Goal: Task Accomplishment & Management: Use online tool/utility

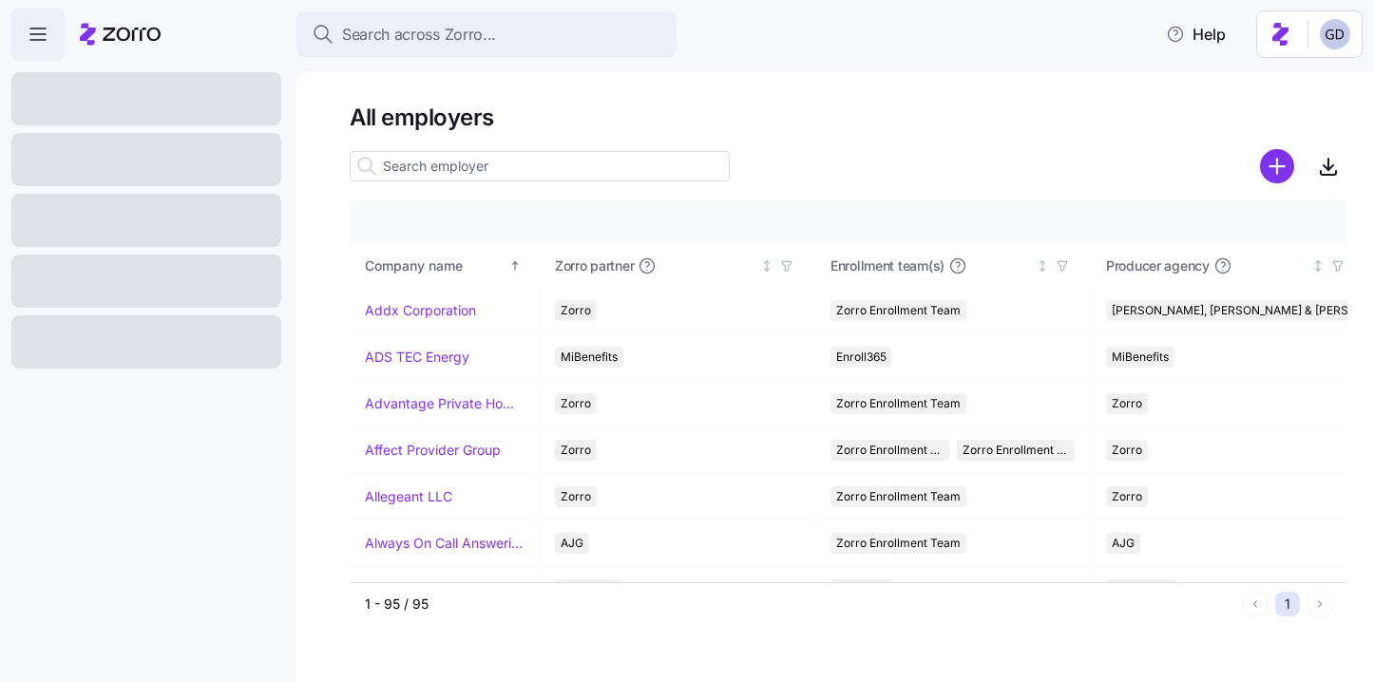
click at [513, 160] on input at bounding box center [540, 166] width 380 height 30
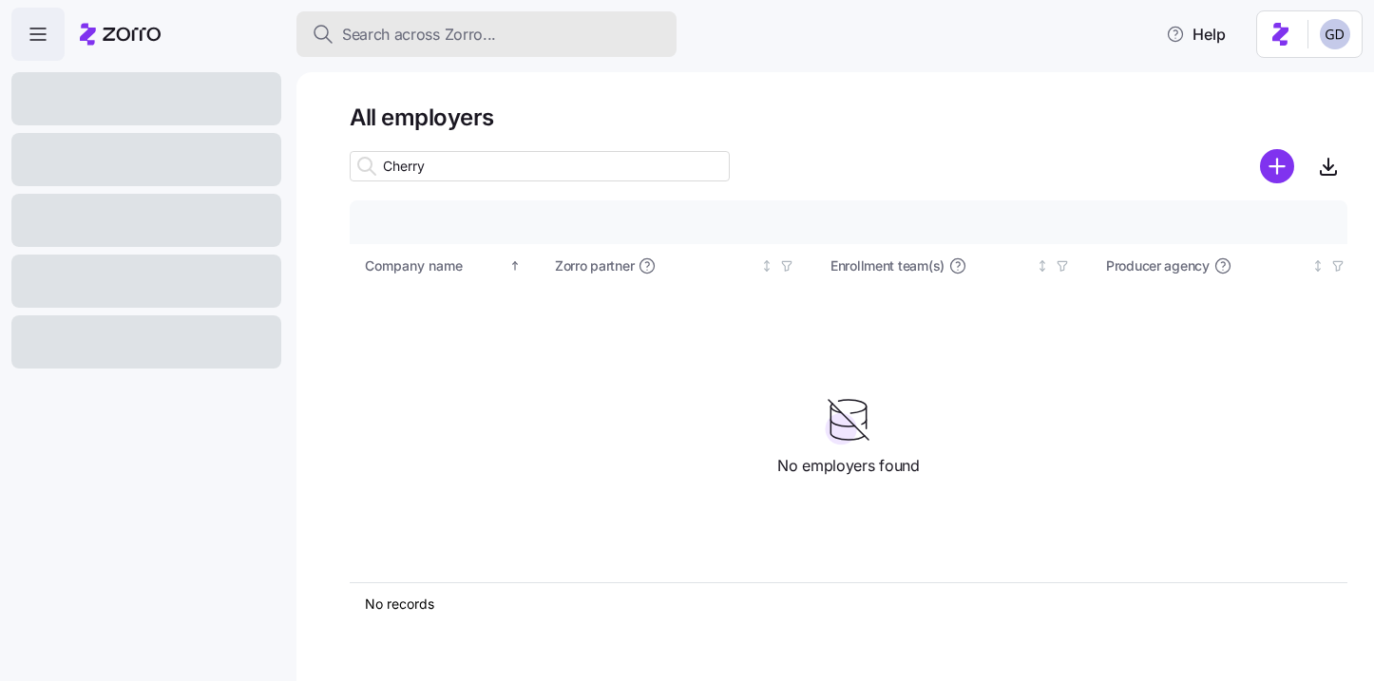
type input "Cherry"
click at [468, 49] on button "Search across Zorro..." at bounding box center [486, 34] width 380 height 46
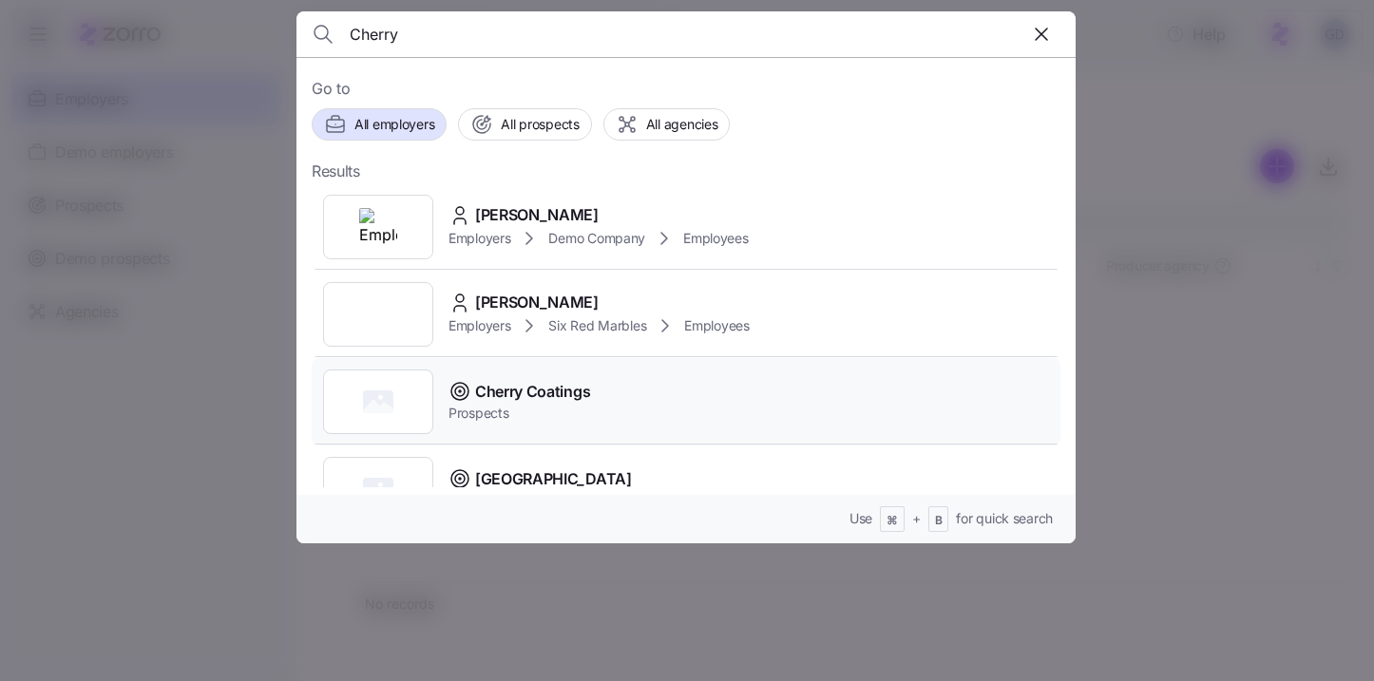
type input "Cherry"
click at [547, 393] on span "Cherry Coatings" at bounding box center [532, 392] width 115 height 24
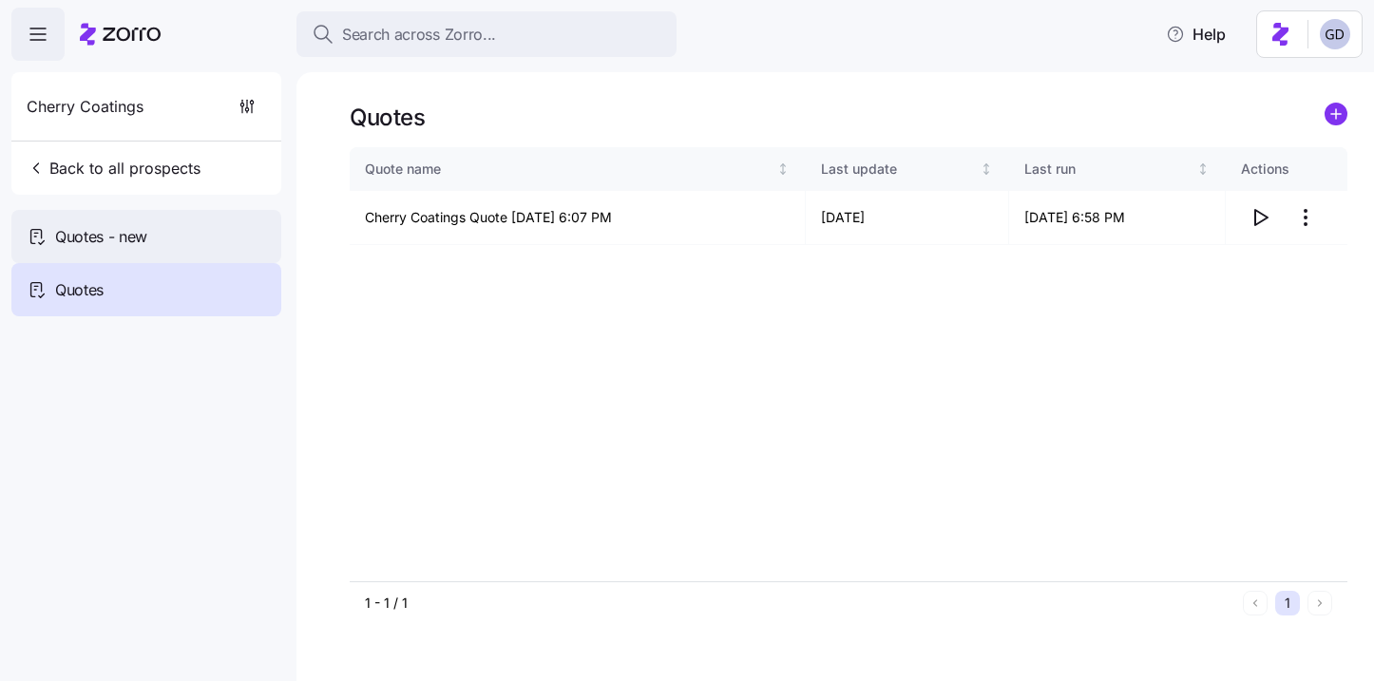
click at [173, 243] on div "Quotes - new" at bounding box center [146, 236] width 270 height 53
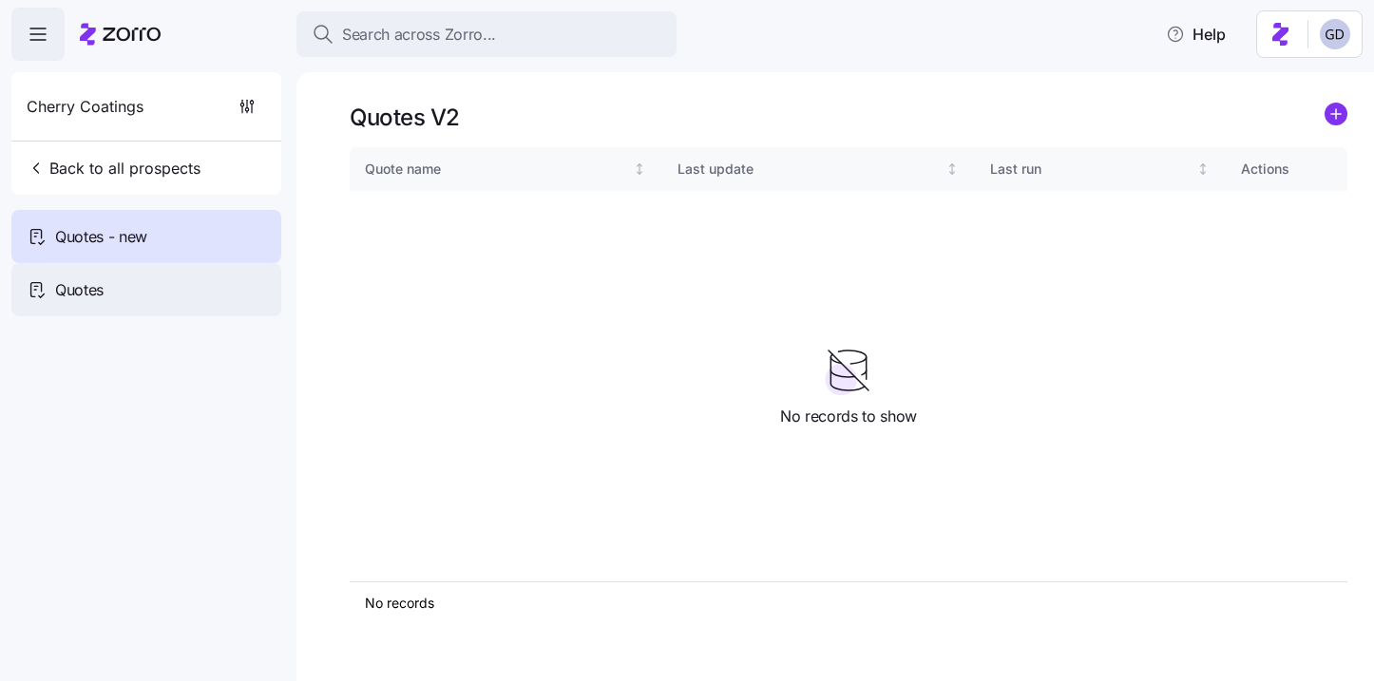
click at [154, 300] on div "Quotes" at bounding box center [146, 289] width 270 height 53
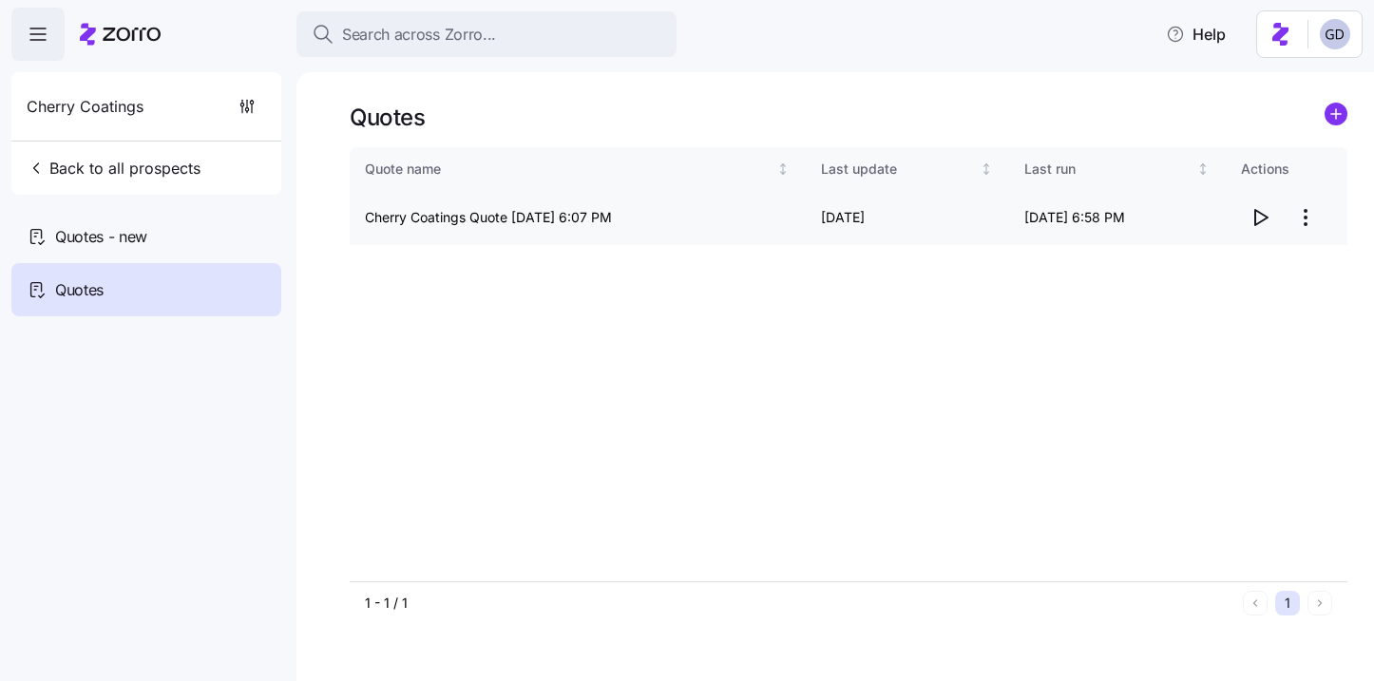
click at [1263, 219] on icon "button" at bounding box center [1259, 217] width 23 height 23
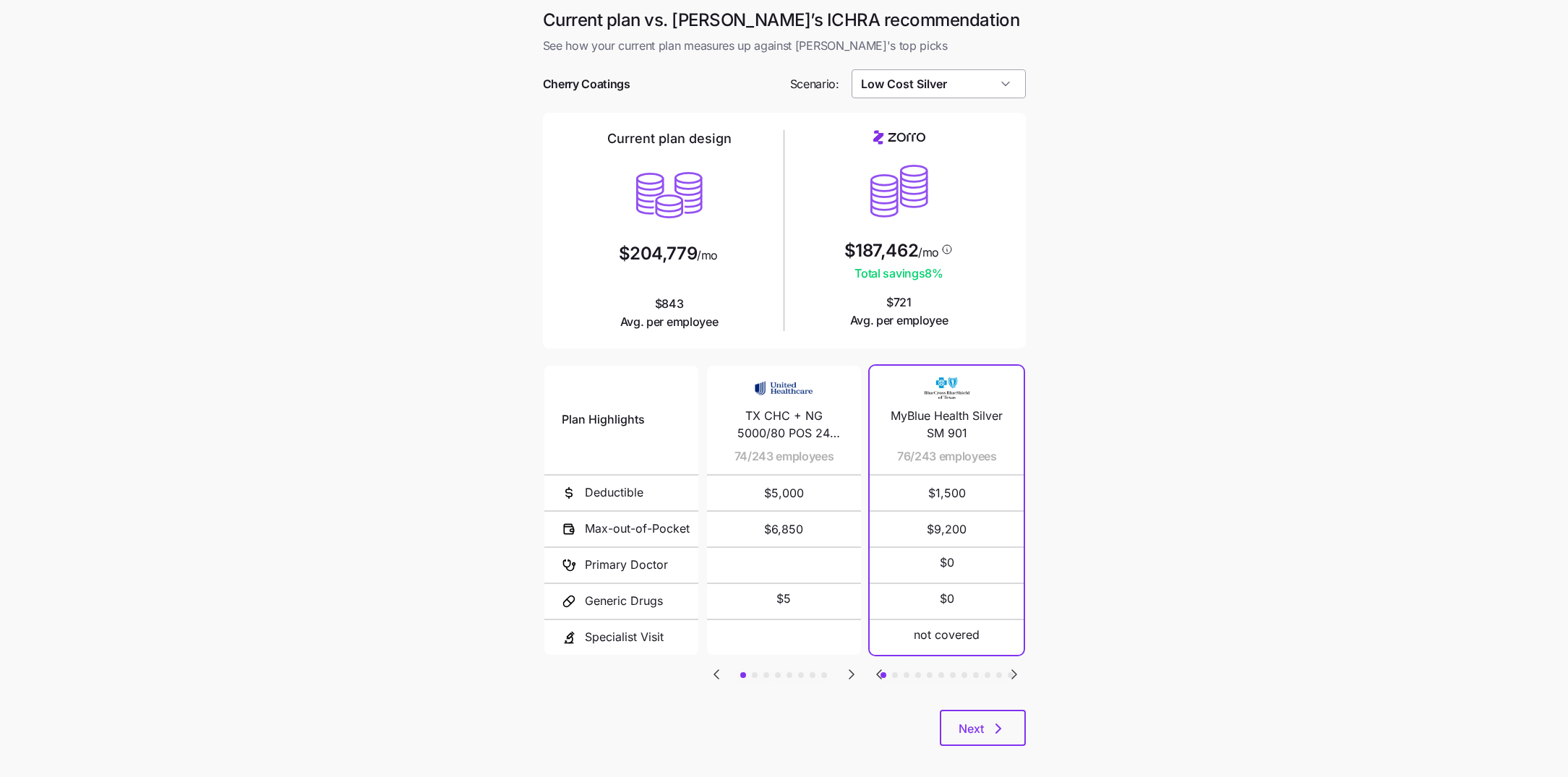
click at [988, 84] on input "Low Cost Silver" at bounding box center [938, 84] width 174 height 29
click at [942, 231] on div "Low Cost Silver" at bounding box center [939, 233] width 163 height 27
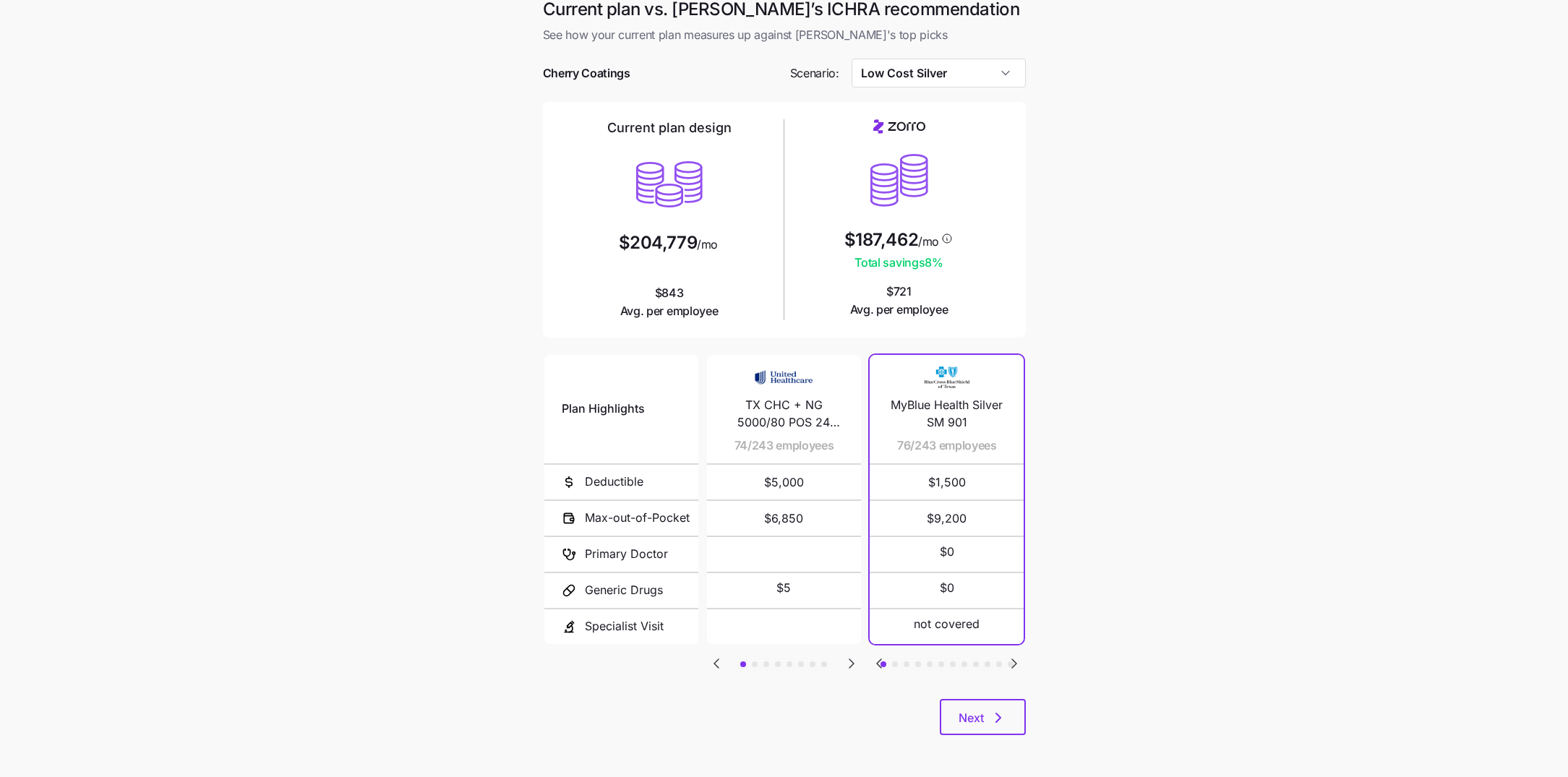
click at [1015, 664] on icon "Go to next slide" at bounding box center [1014, 664] width 17 height 18
click at [1019, 665] on icon "Go to next slide" at bounding box center [1014, 664] width 17 height 18
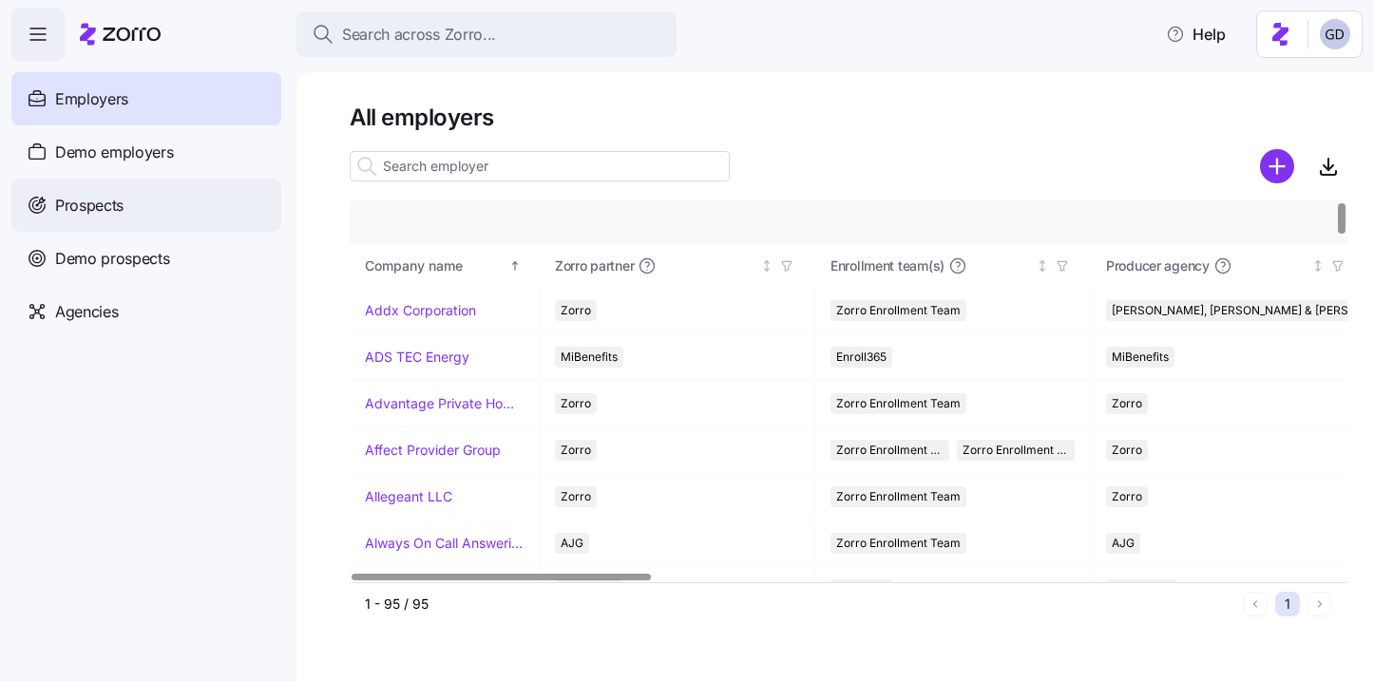
click at [88, 223] on div "Prospects" at bounding box center [146, 205] width 270 height 53
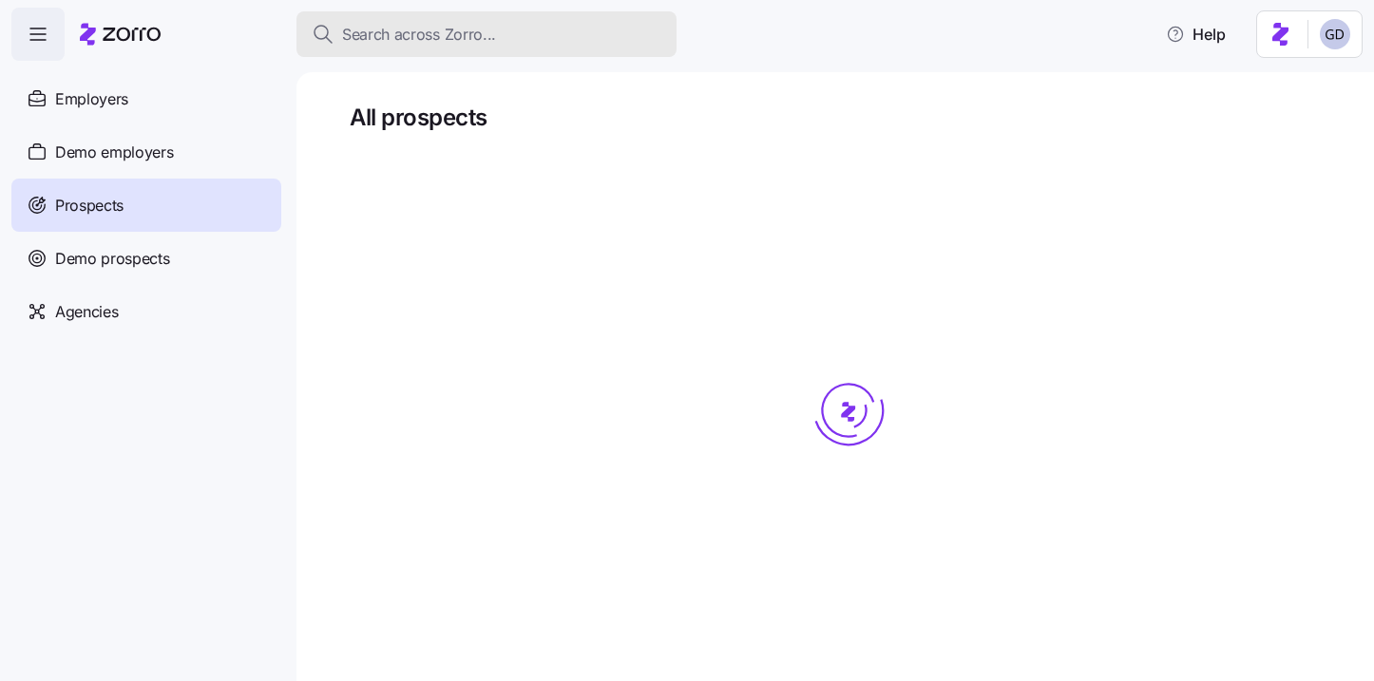
click at [487, 42] on span "Search across Zorro..." at bounding box center [419, 35] width 154 height 24
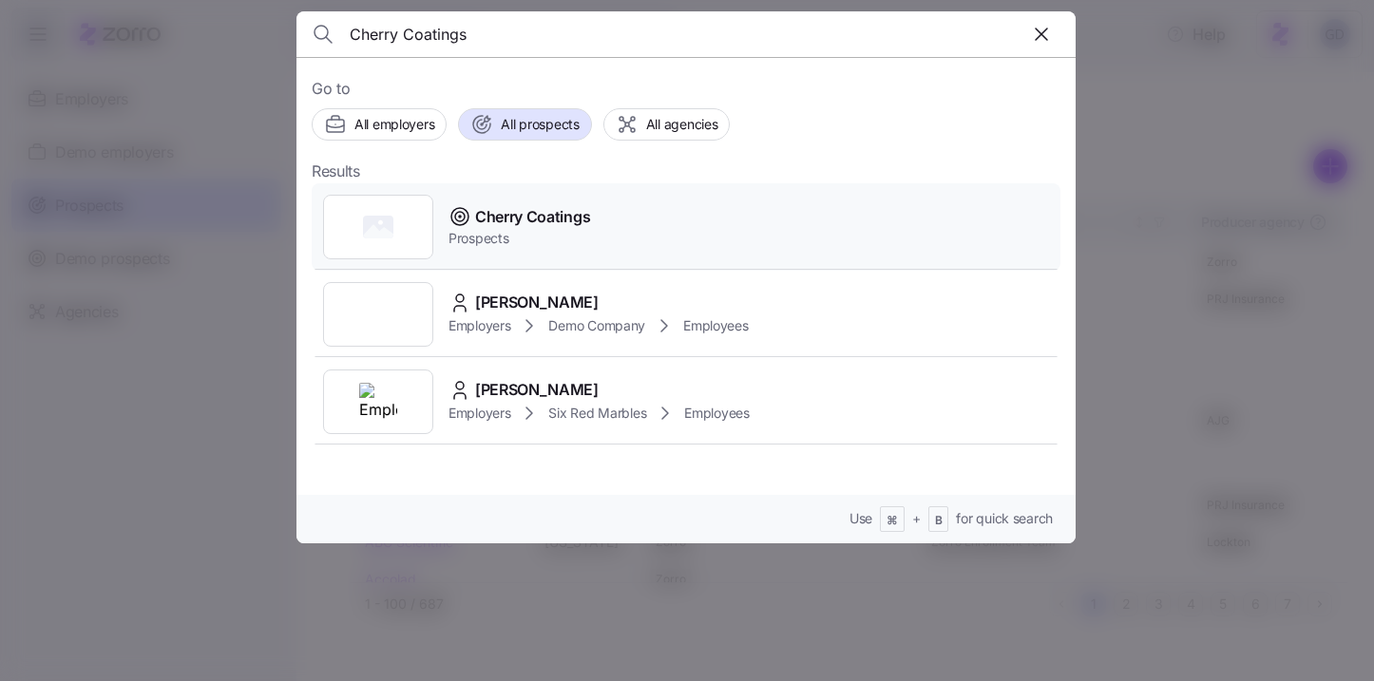
type input "Cherry Coatings"
click at [509, 217] on span "Cherry Coatings" at bounding box center [532, 217] width 115 height 24
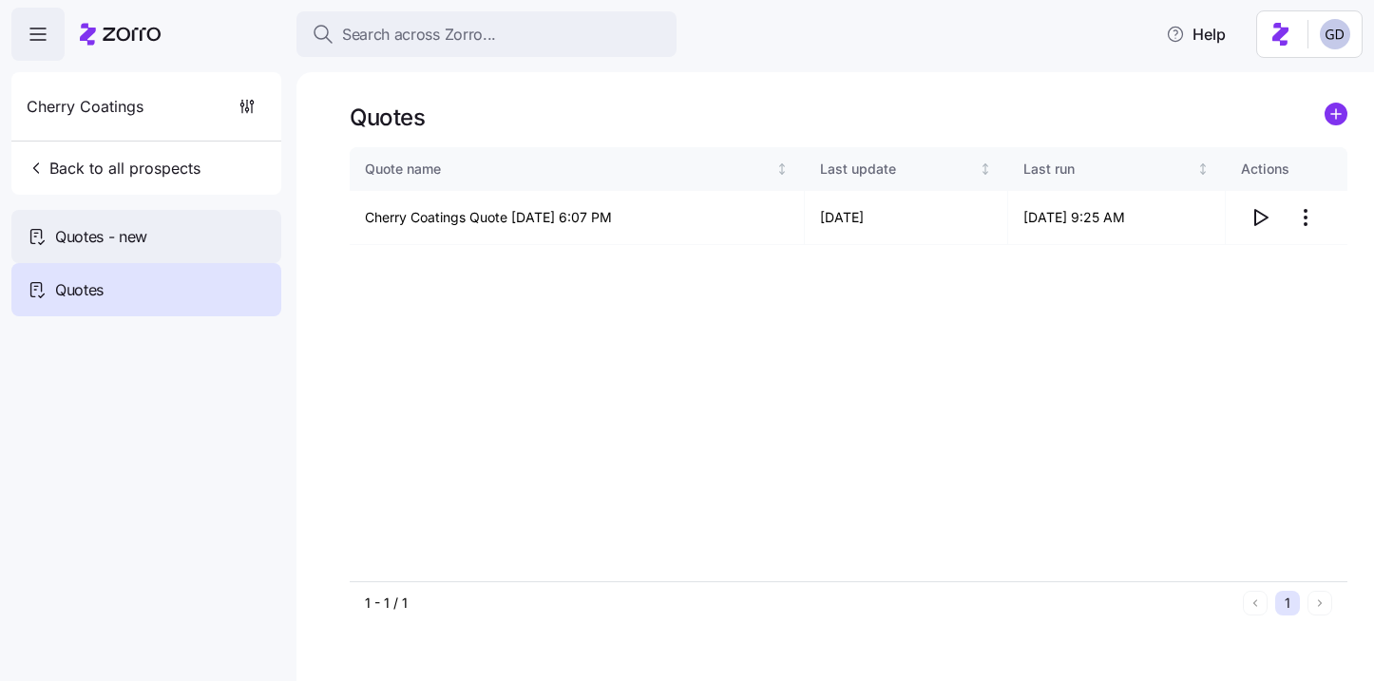
click at [235, 240] on div "Quotes - new" at bounding box center [146, 236] width 270 height 53
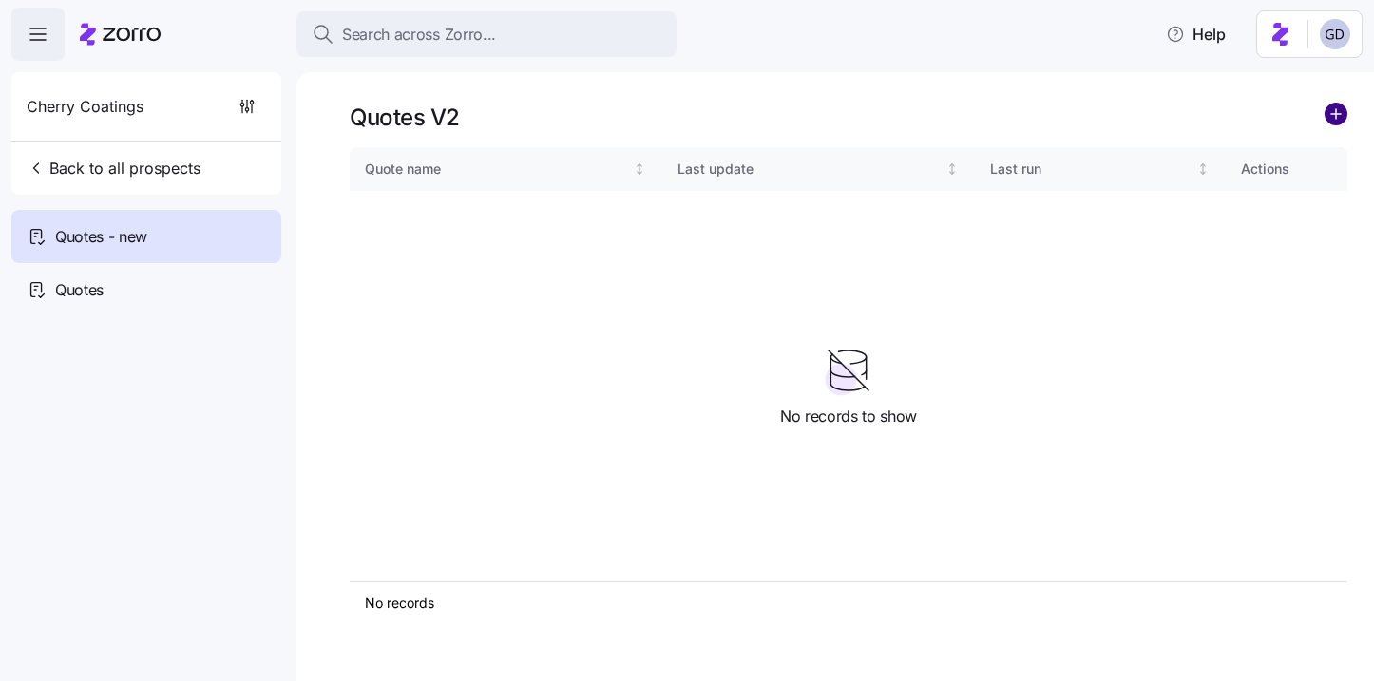
click at [1341, 122] on circle "add icon" at bounding box center [1335, 114] width 21 height 21
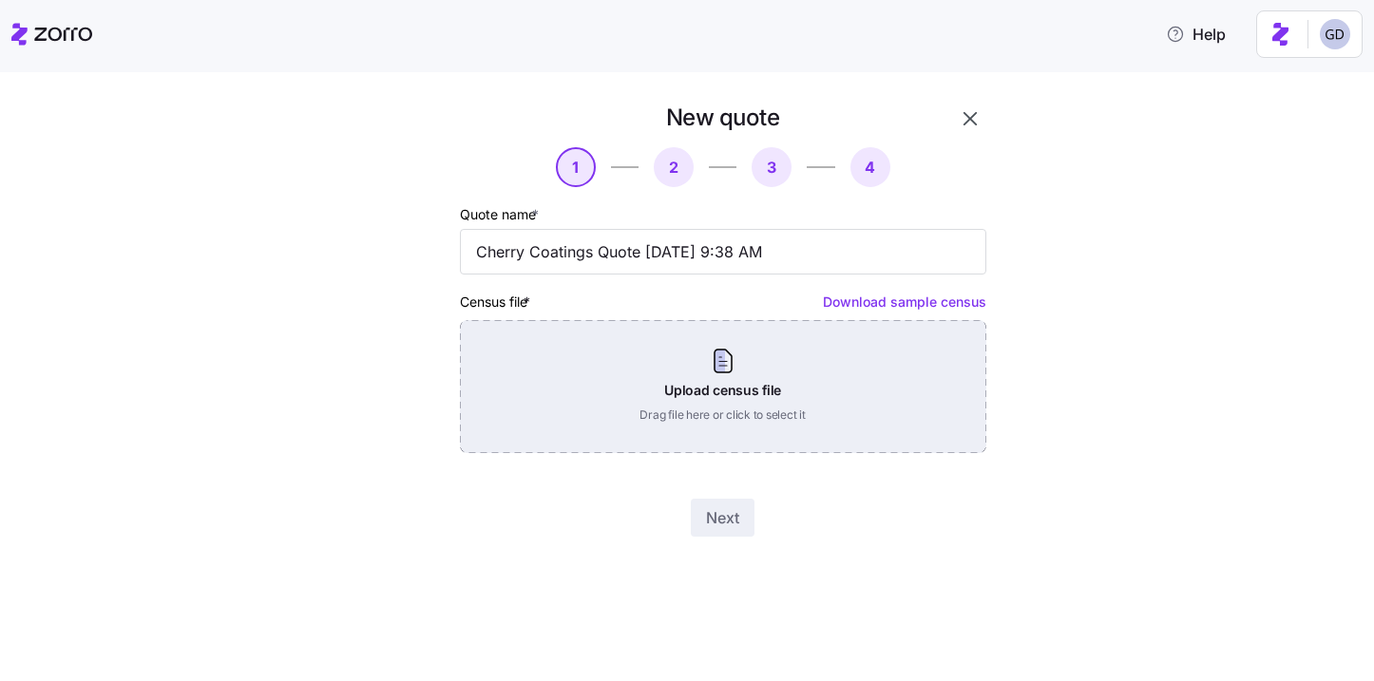
click at [777, 368] on div "Upload census file Drag file here or click to select it" at bounding box center [723, 386] width 526 height 133
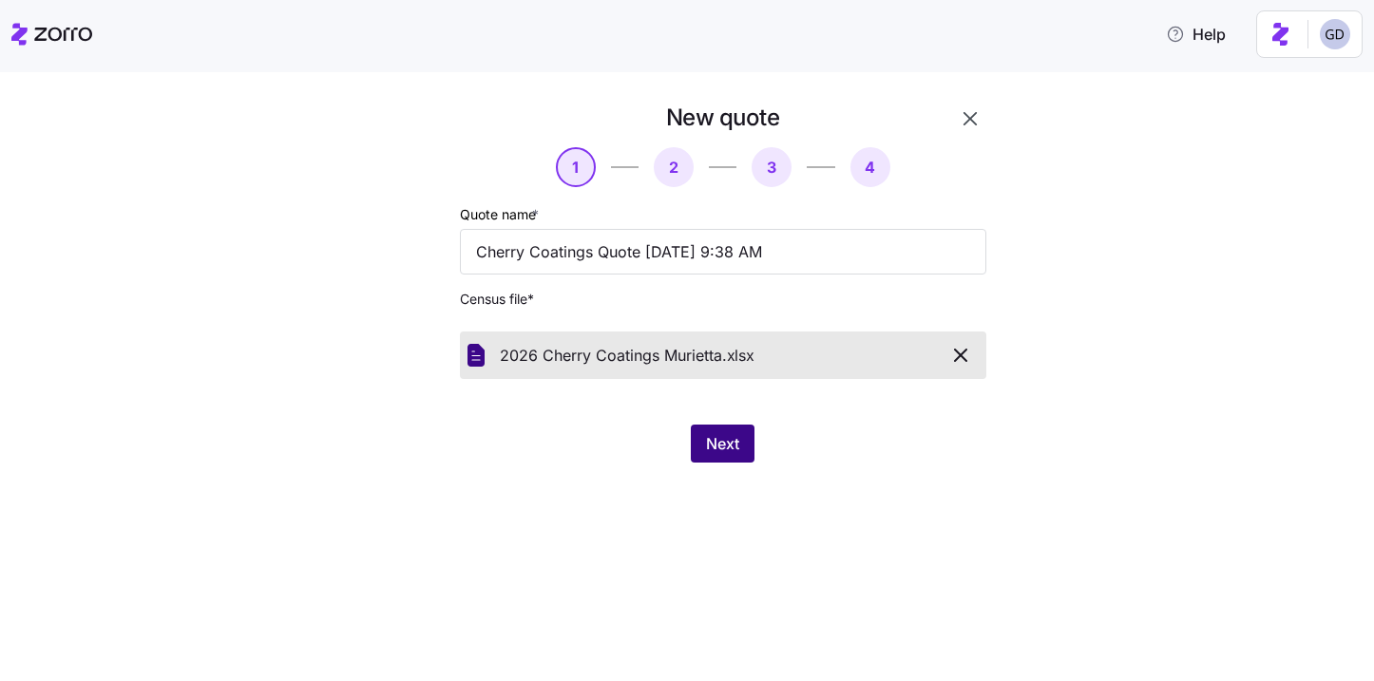
click at [720, 460] on button "Next" at bounding box center [723, 444] width 64 height 38
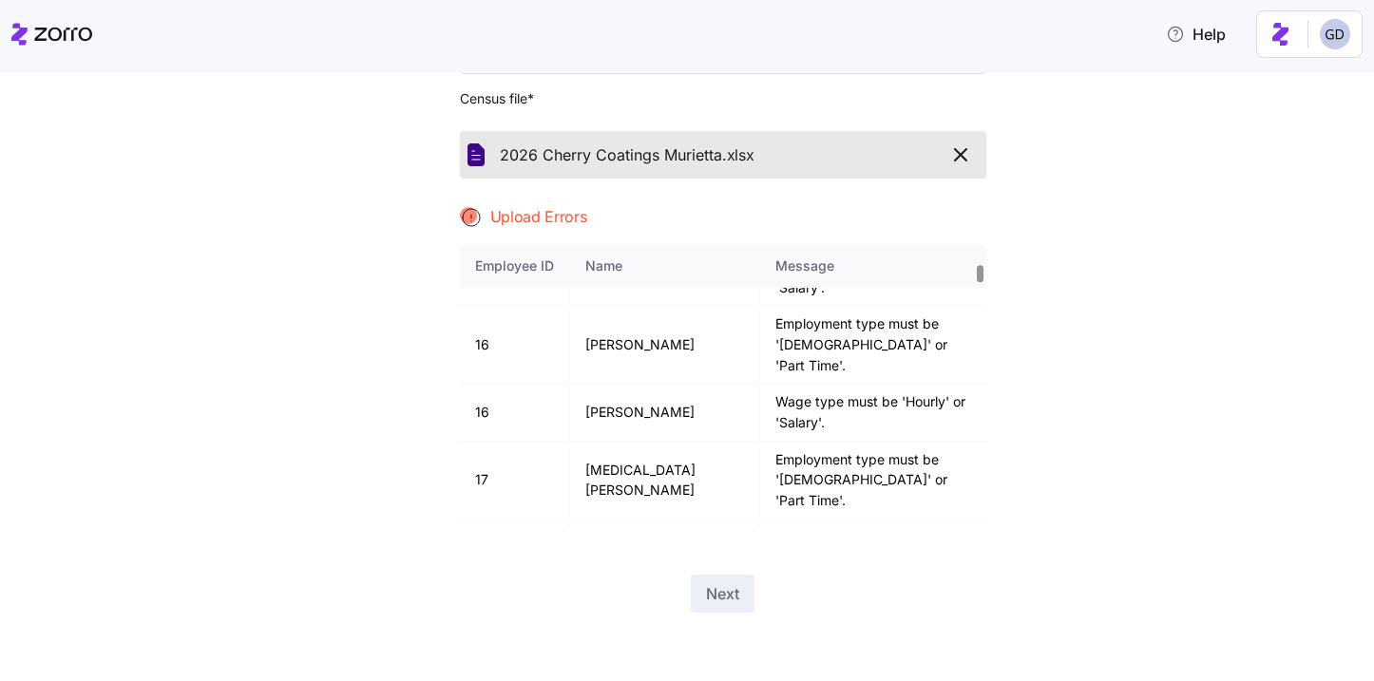
scroll to position [2305, 0]
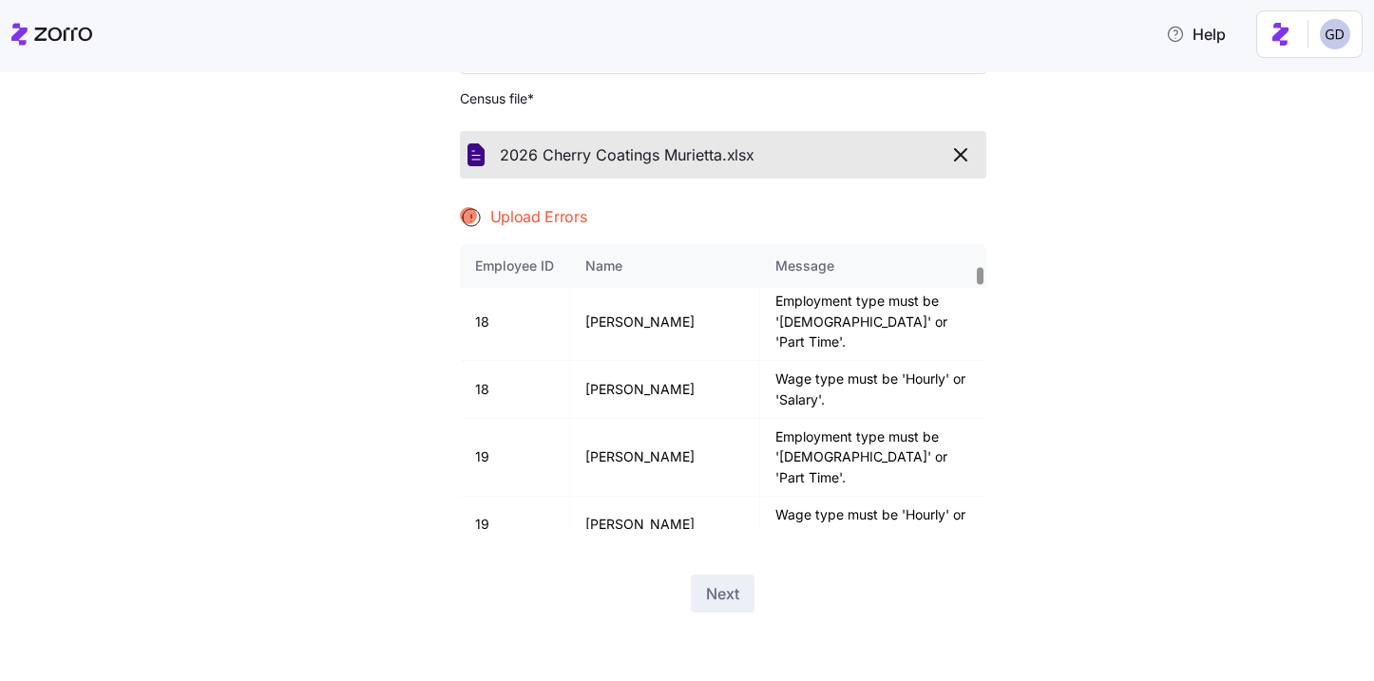
click at [956, 145] on icon "button" at bounding box center [960, 154] width 23 height 23
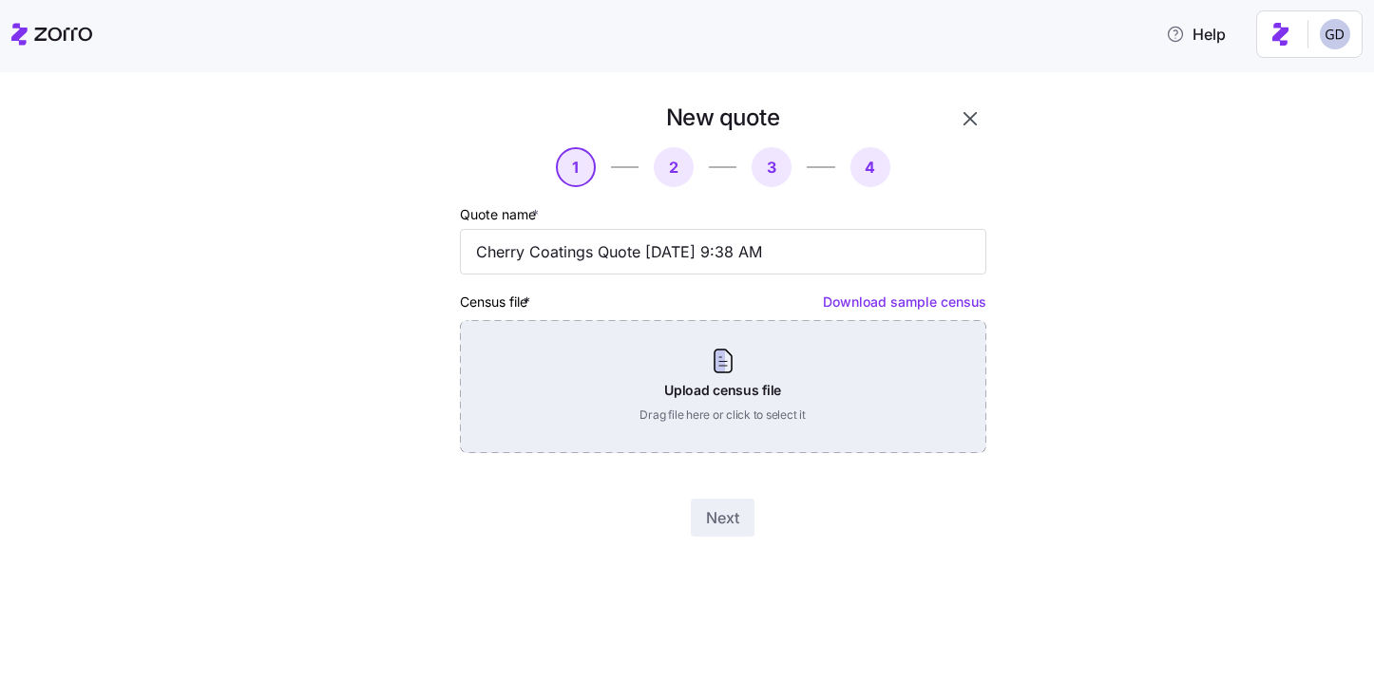
click at [771, 426] on div "Upload census file Drag file here or click to select it" at bounding box center [723, 386] width 526 height 133
click at [693, 347] on div "Upload census file Drag file here or click to select it" at bounding box center [723, 386] width 526 height 133
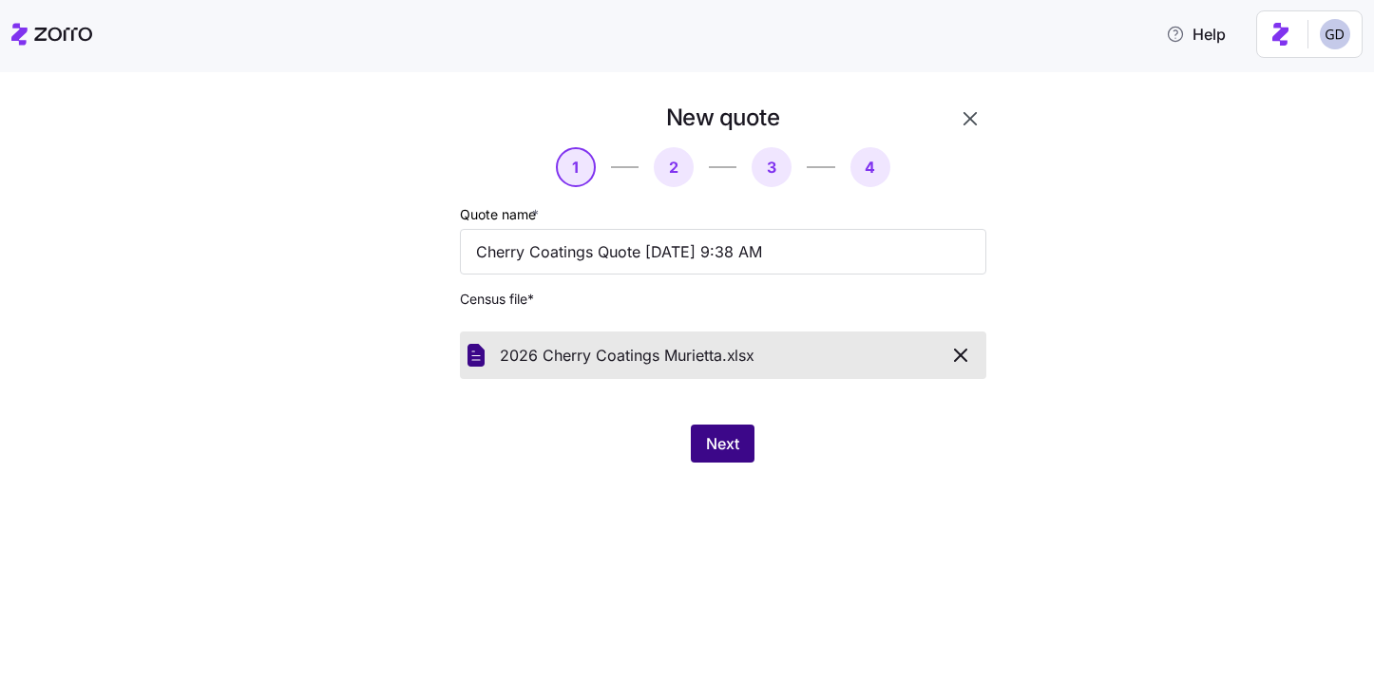
click at [743, 457] on button "Next" at bounding box center [723, 444] width 64 height 38
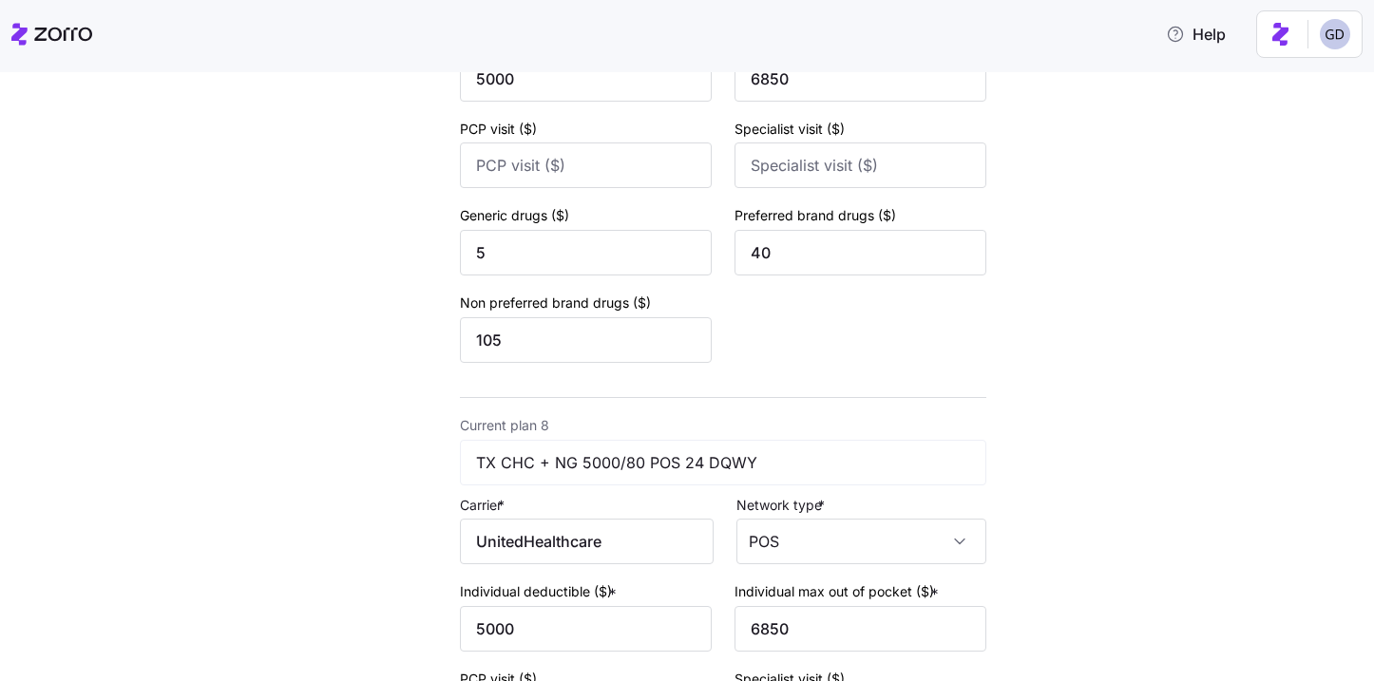
scroll to position [4121, 0]
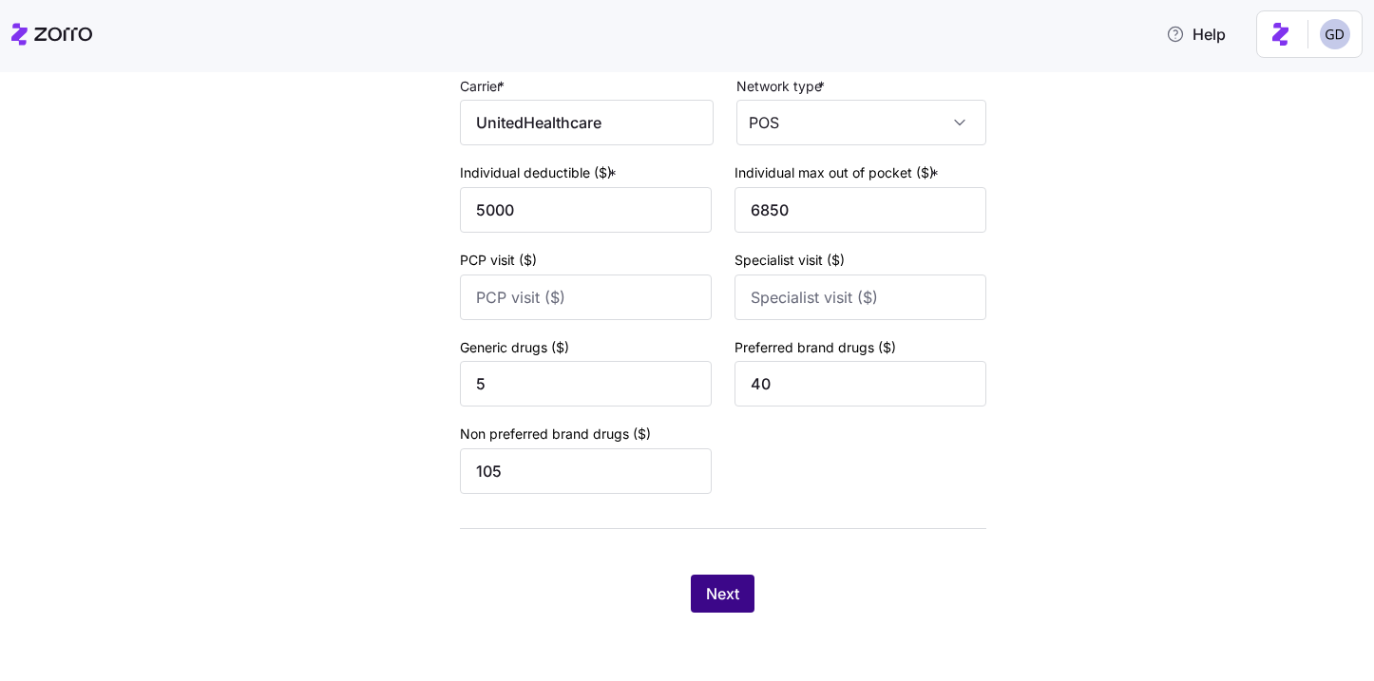
click at [710, 603] on span "Next" at bounding box center [722, 593] width 33 height 23
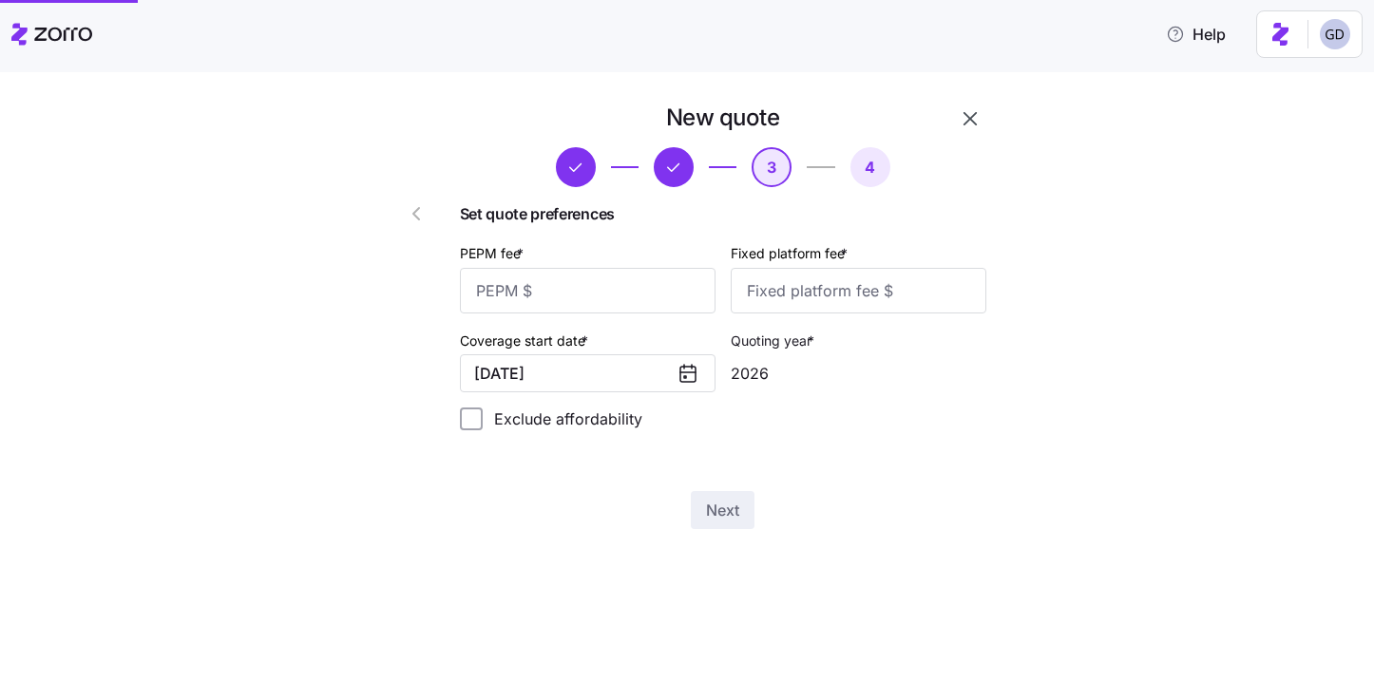
scroll to position [0, 0]
click at [608, 312] on input "PEPM fee *" at bounding box center [588, 291] width 256 height 46
type input "30"
click at [924, 295] on input "Fixed platform fee *" at bounding box center [859, 291] width 256 height 46
type input "100"
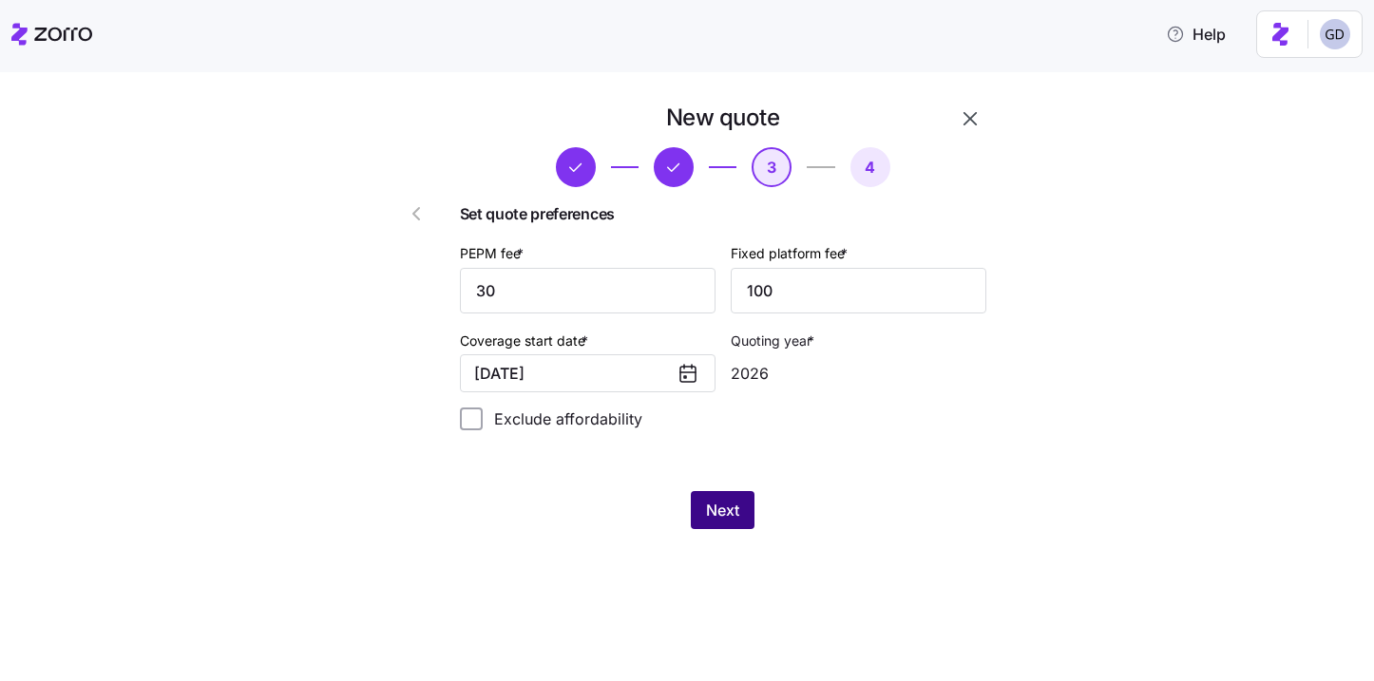
click at [697, 528] on button "Next" at bounding box center [723, 510] width 64 height 38
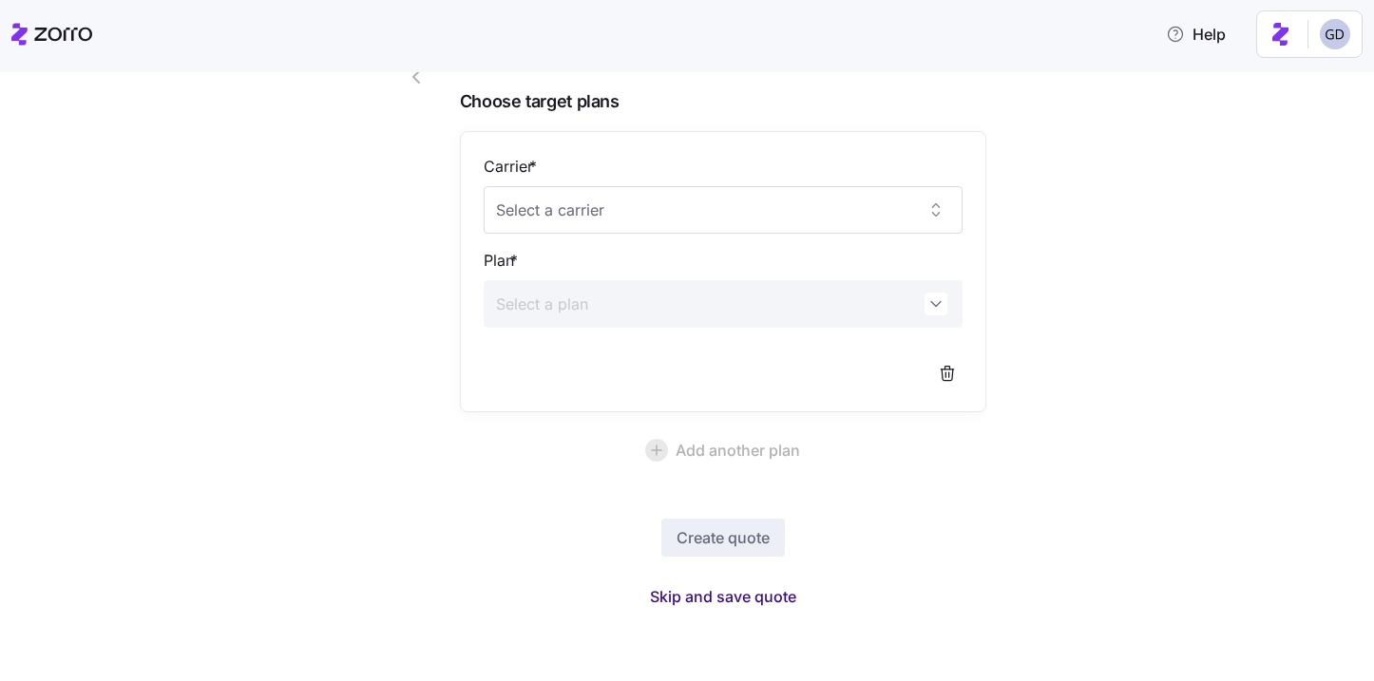
click at [736, 586] on span "Skip and save quote" at bounding box center [723, 596] width 146 height 23
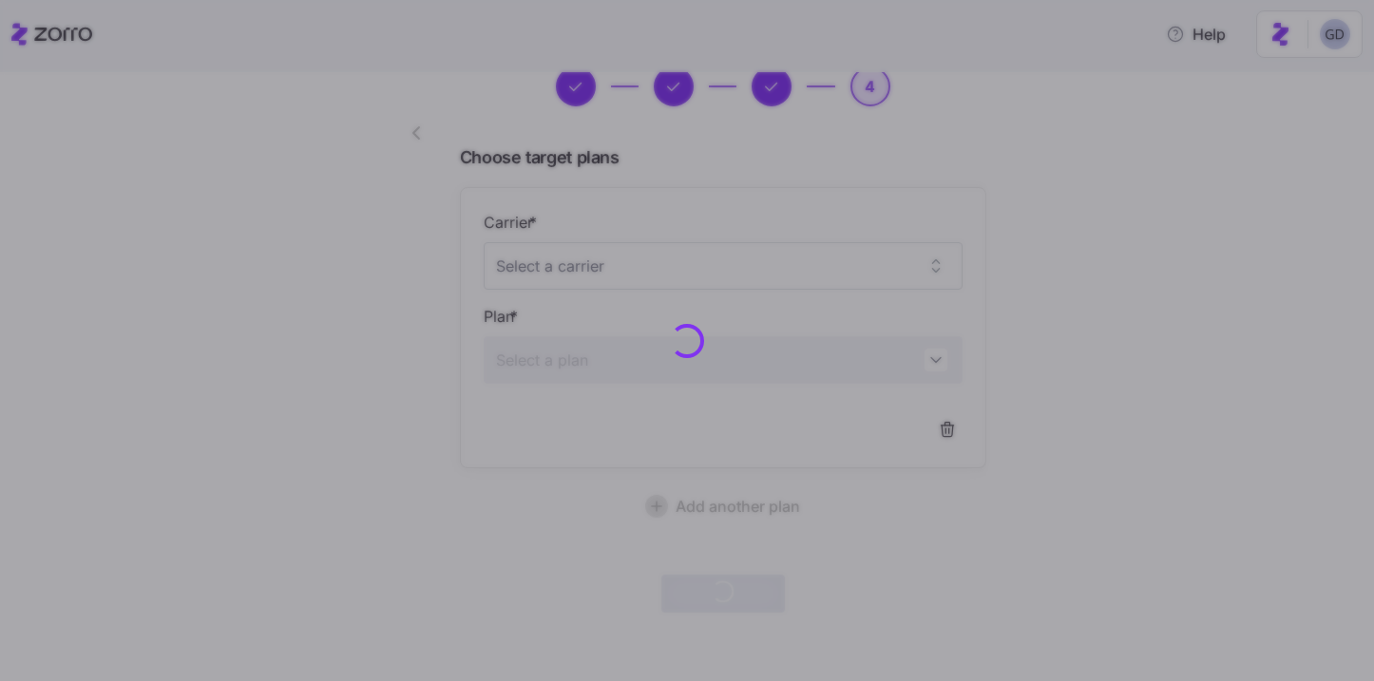
scroll to position [80, 0]
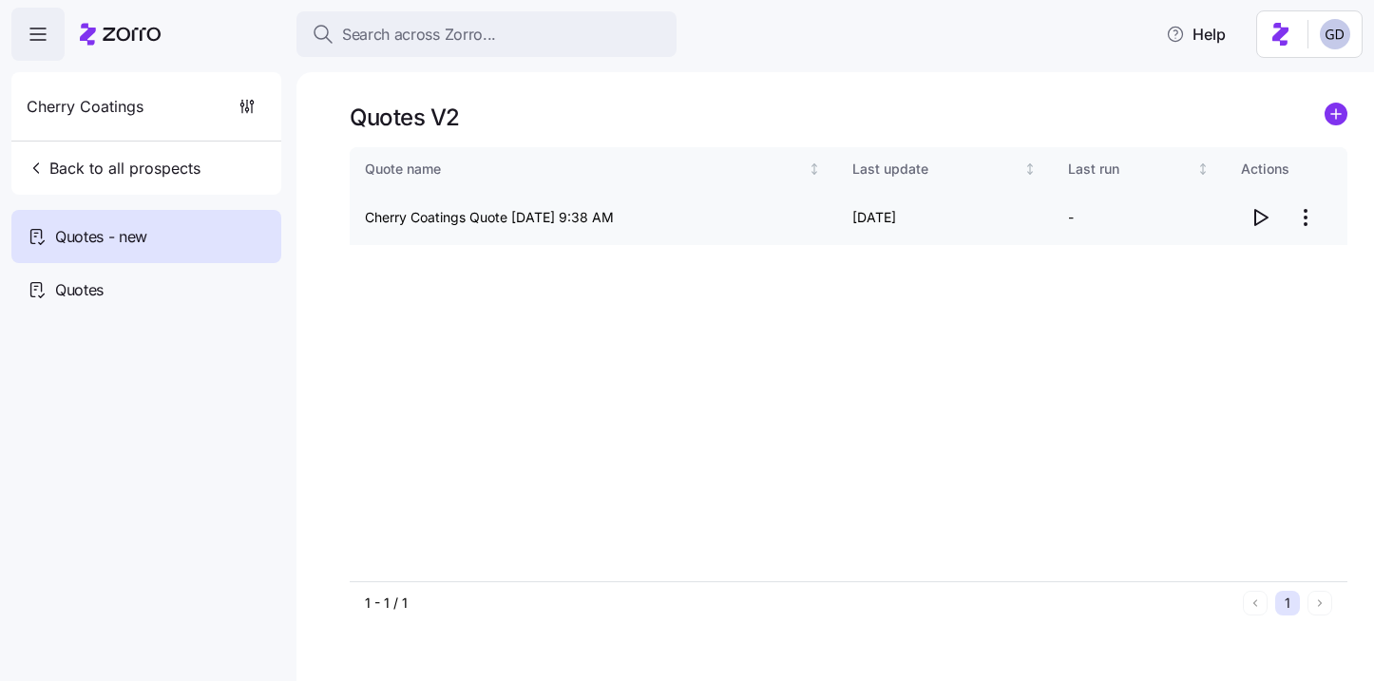
click at [1258, 216] on icon "button" at bounding box center [1259, 217] width 23 height 23
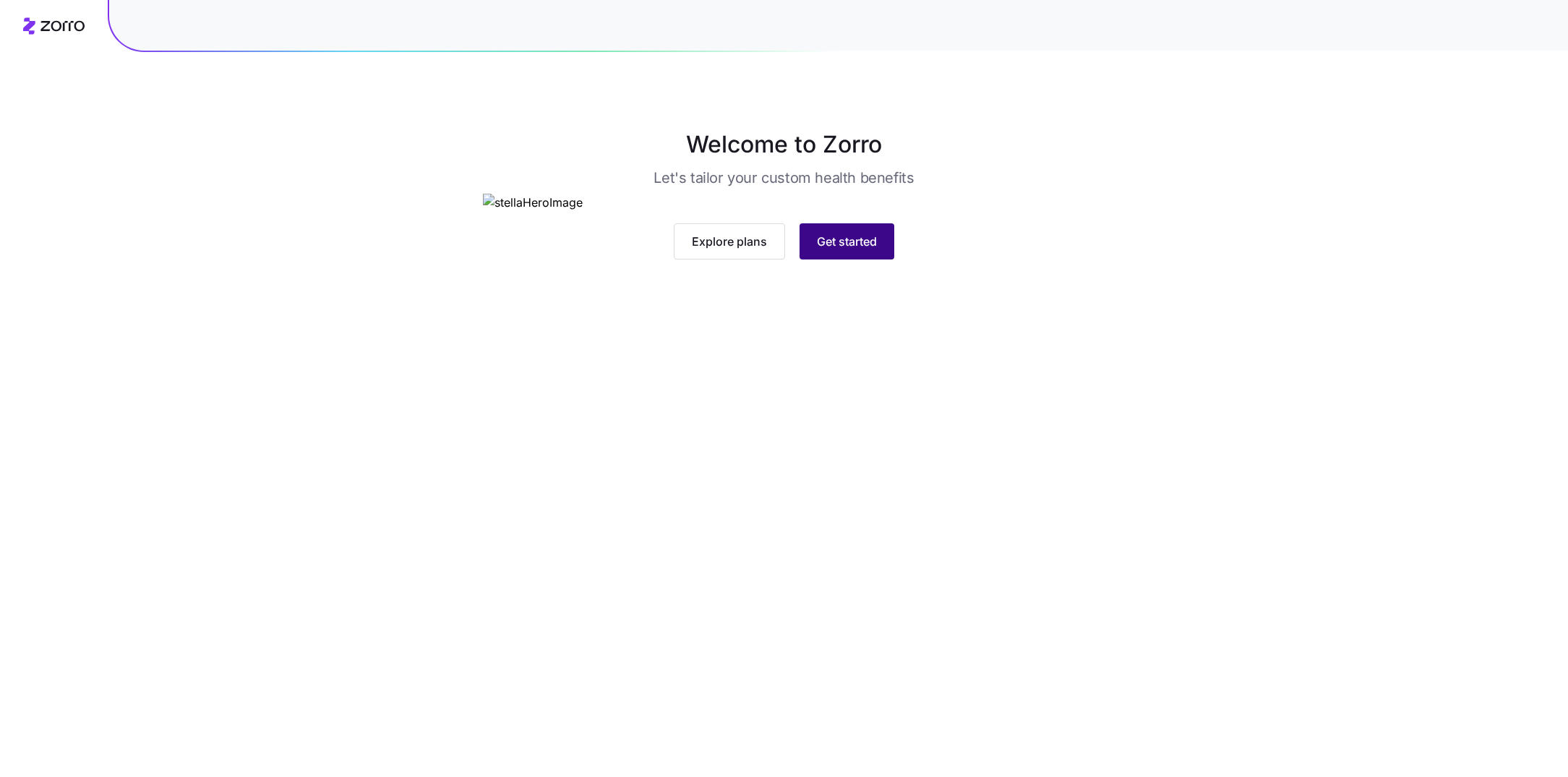
click at [832, 260] on button "Get started" at bounding box center [847, 242] width 94 height 37
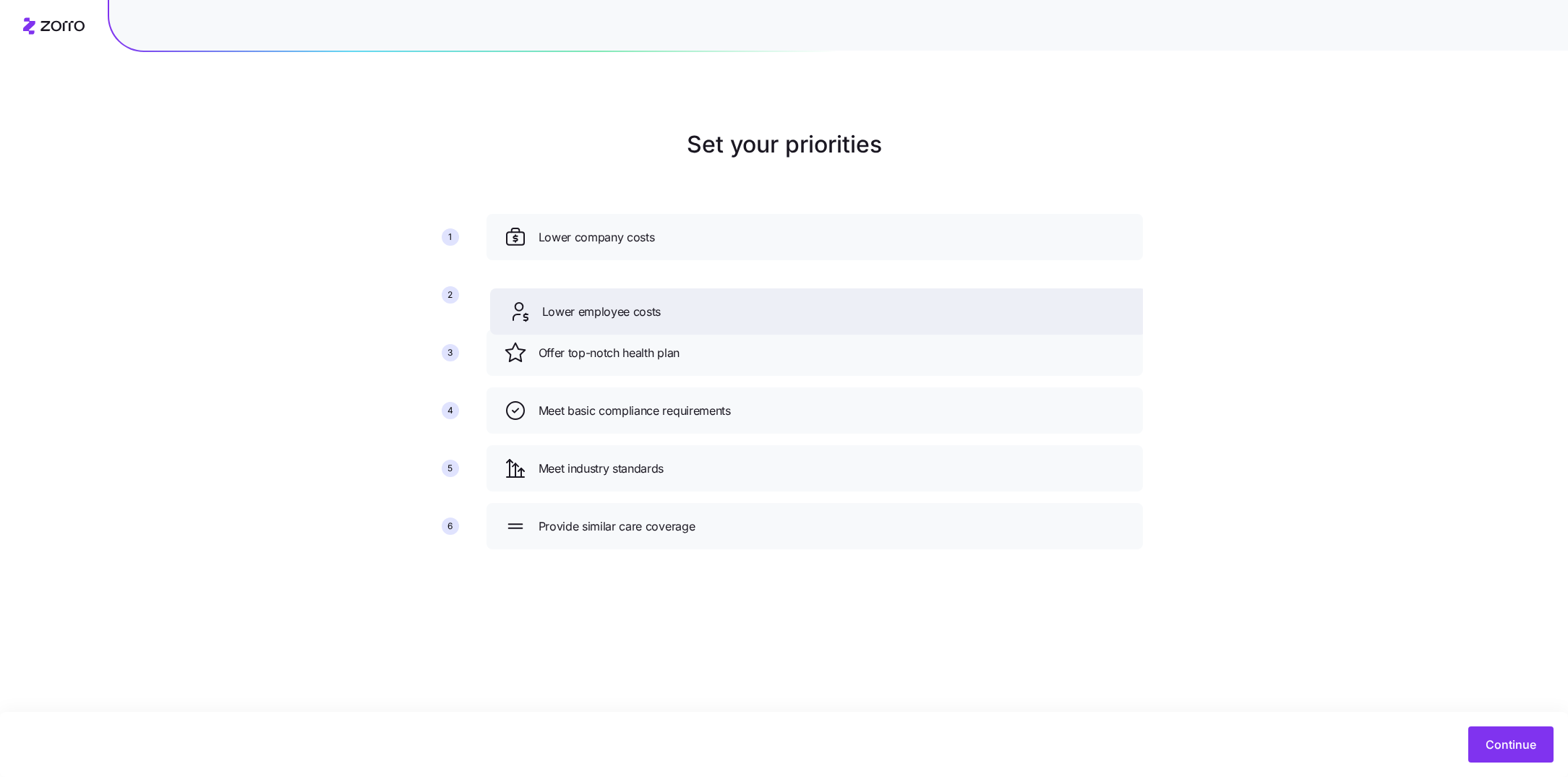
drag, startPoint x: 768, startPoint y: 357, endPoint x: 769, endPoint y: 315, distance: 42.0
click at [770, 316] on div "Lower employee costs" at bounding box center [818, 311] width 622 height 23
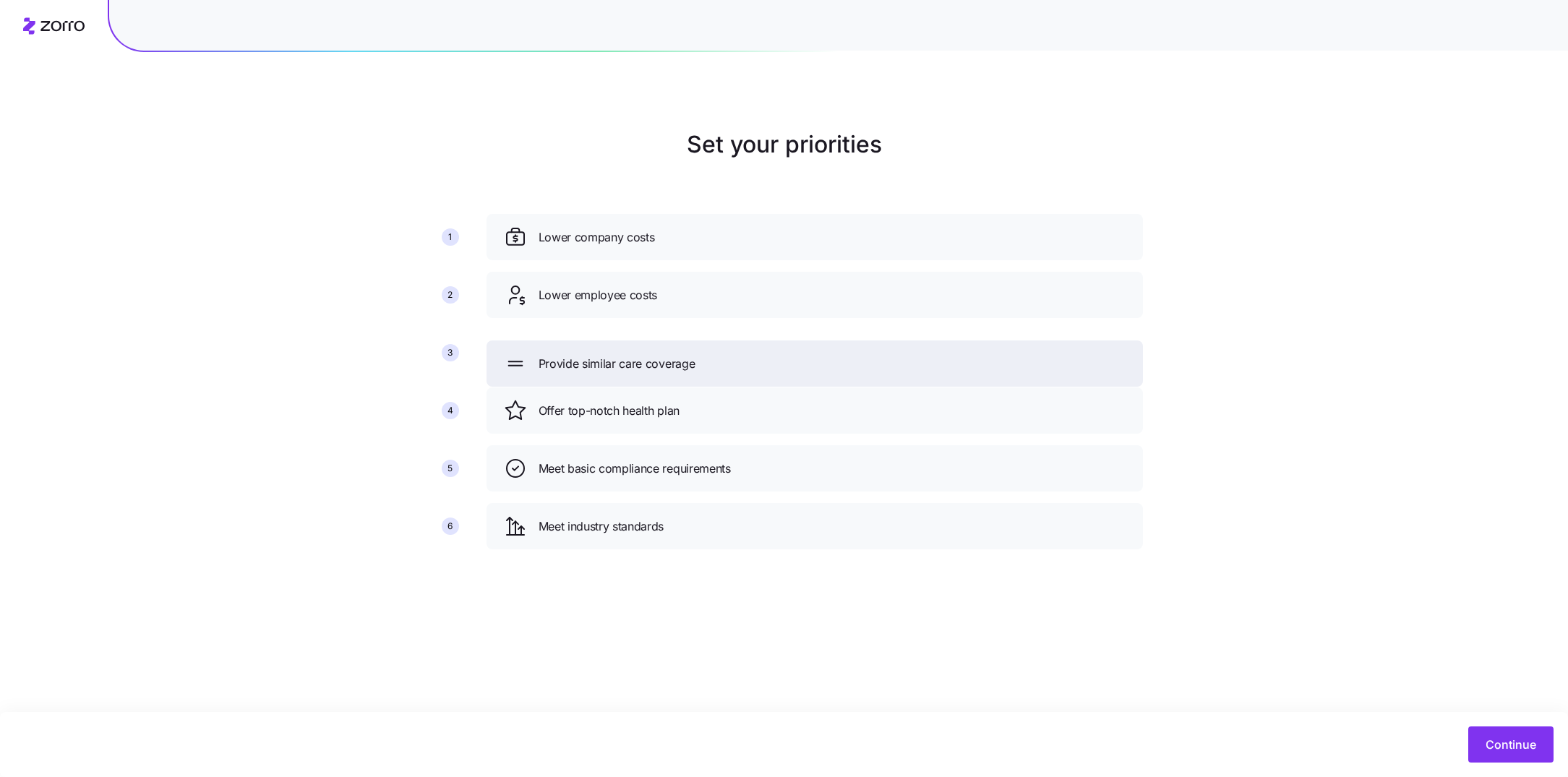
drag, startPoint x: 773, startPoint y: 534, endPoint x: 773, endPoint y: 371, distance: 163.0
click at [773, 371] on div "Provide similar care coverage" at bounding box center [814, 364] width 622 height 23
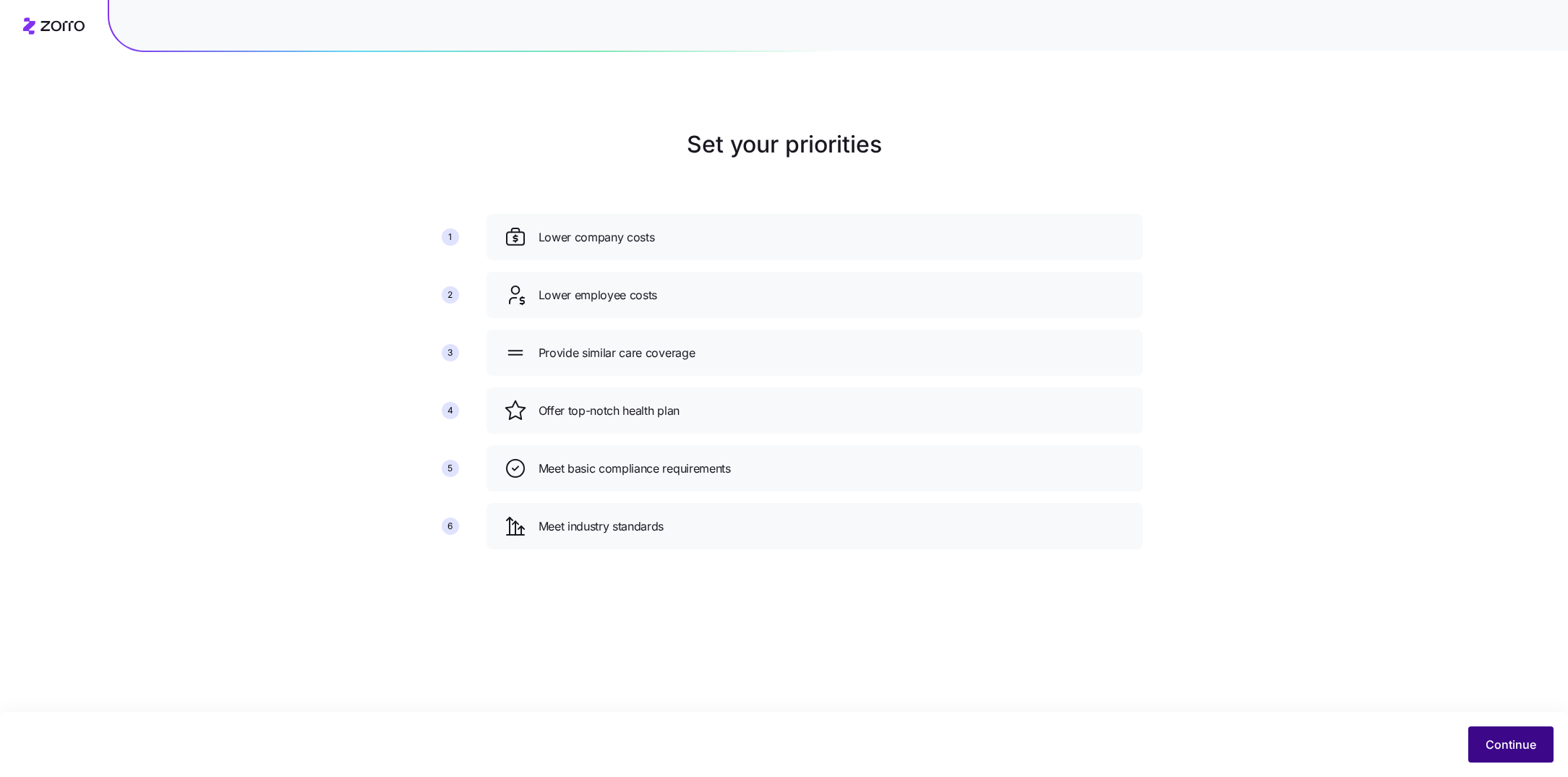
click at [1489, 744] on span "Continue" at bounding box center [1510, 744] width 51 height 18
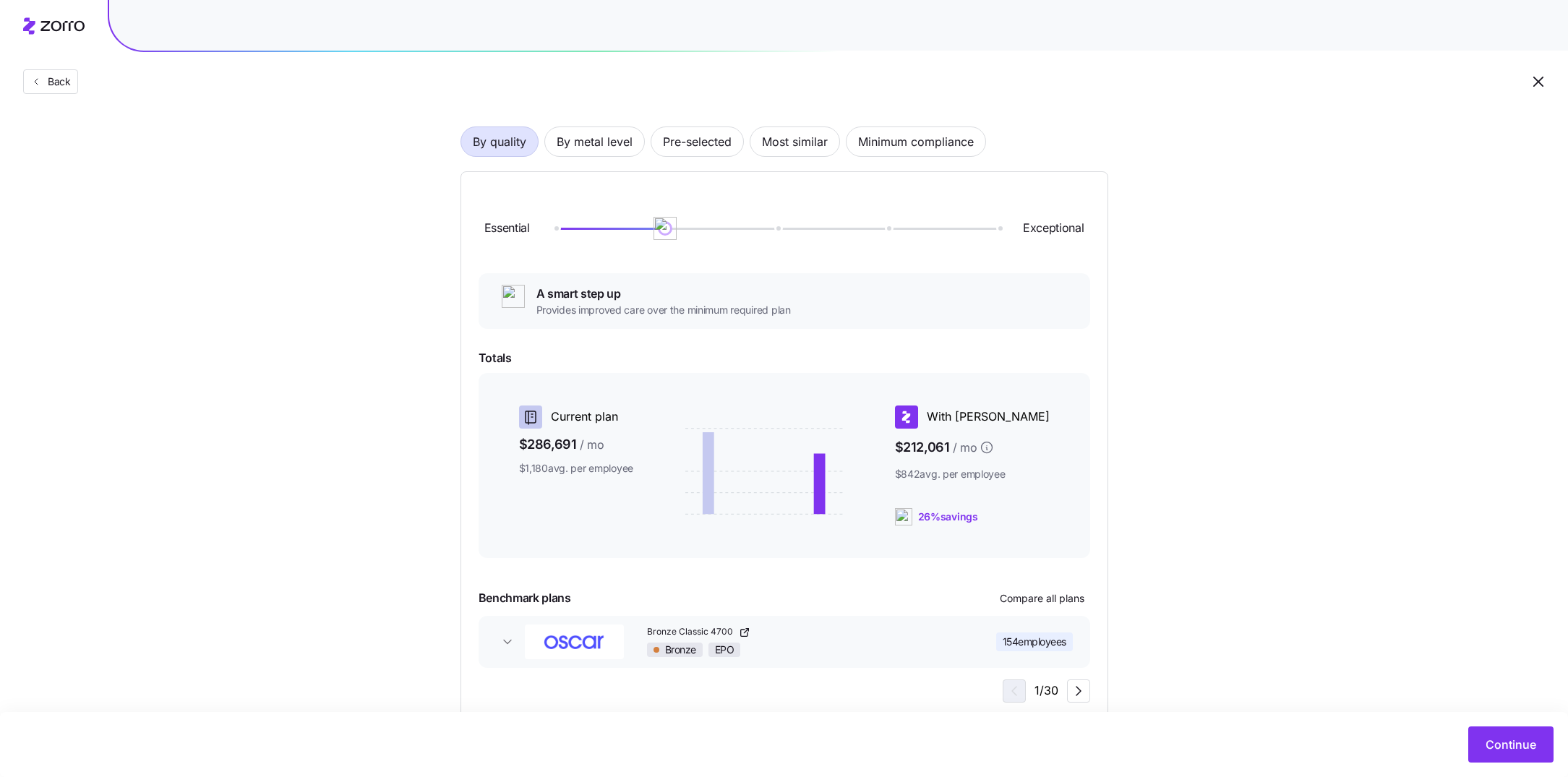
scroll to position [123, 0]
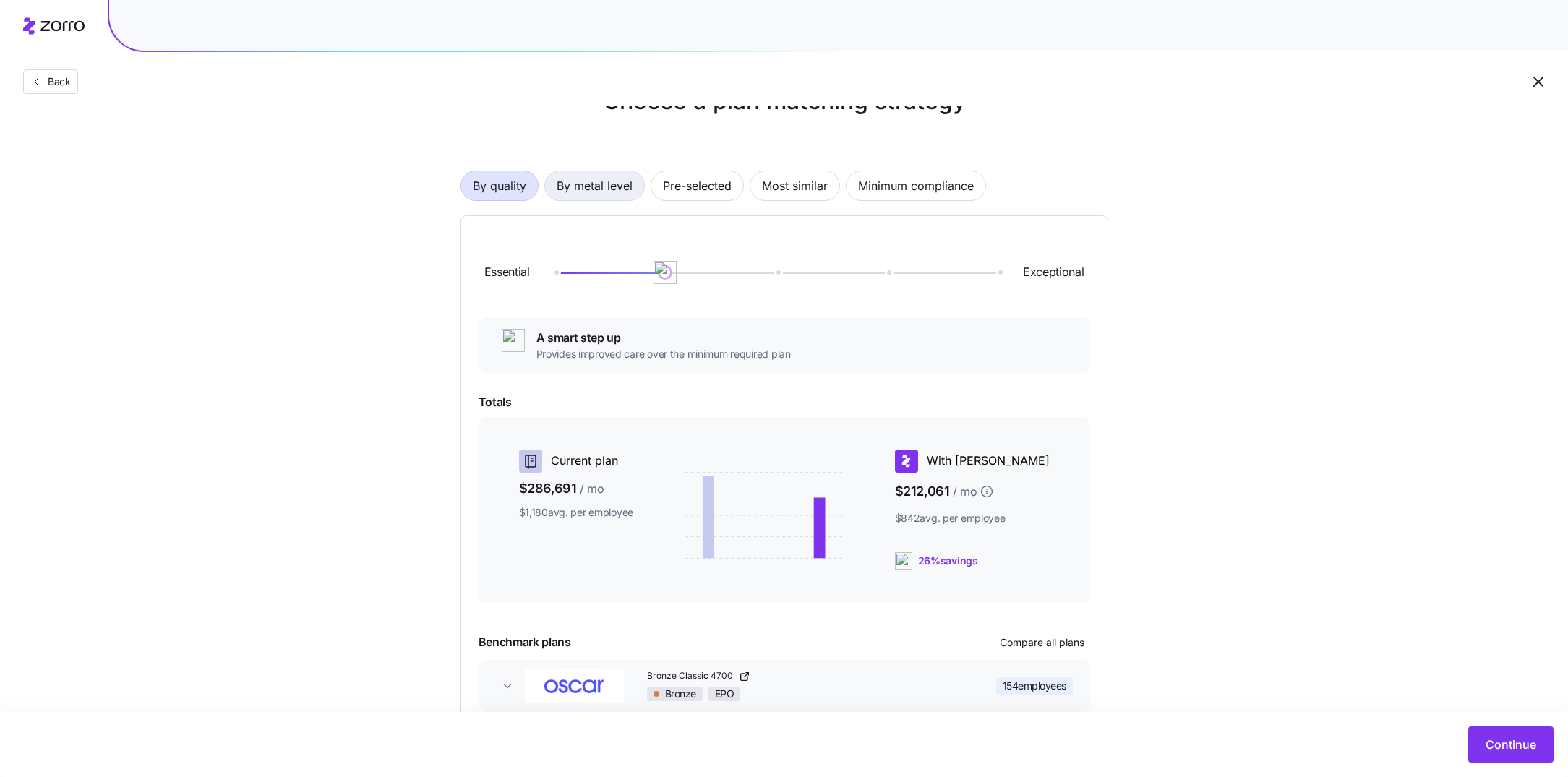
click at [599, 181] on span "By metal level" at bounding box center [595, 186] width 76 height 29
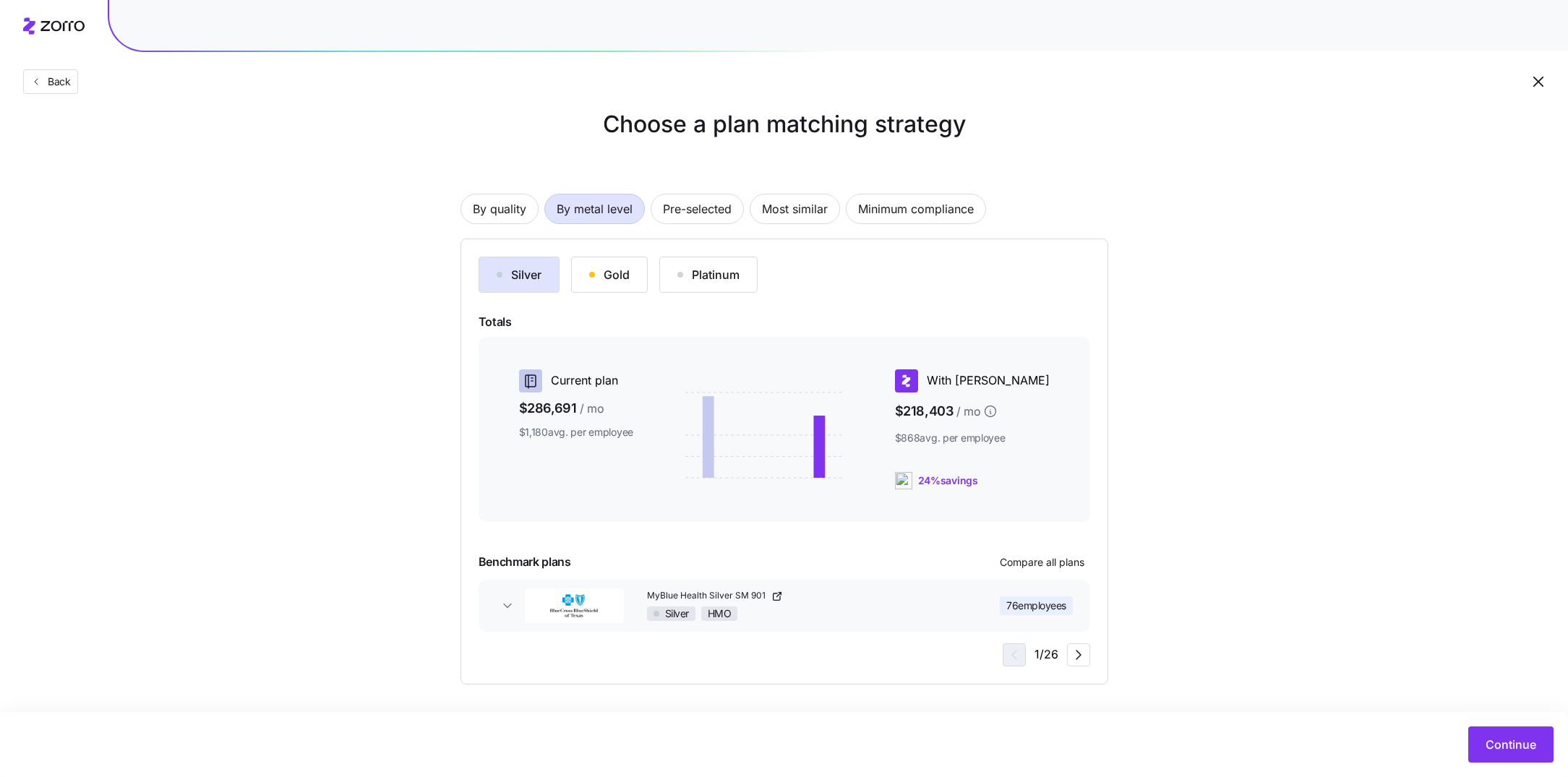
scroll to position [20, 0]
click at [1521, 743] on span "Continue" at bounding box center [1510, 744] width 51 height 18
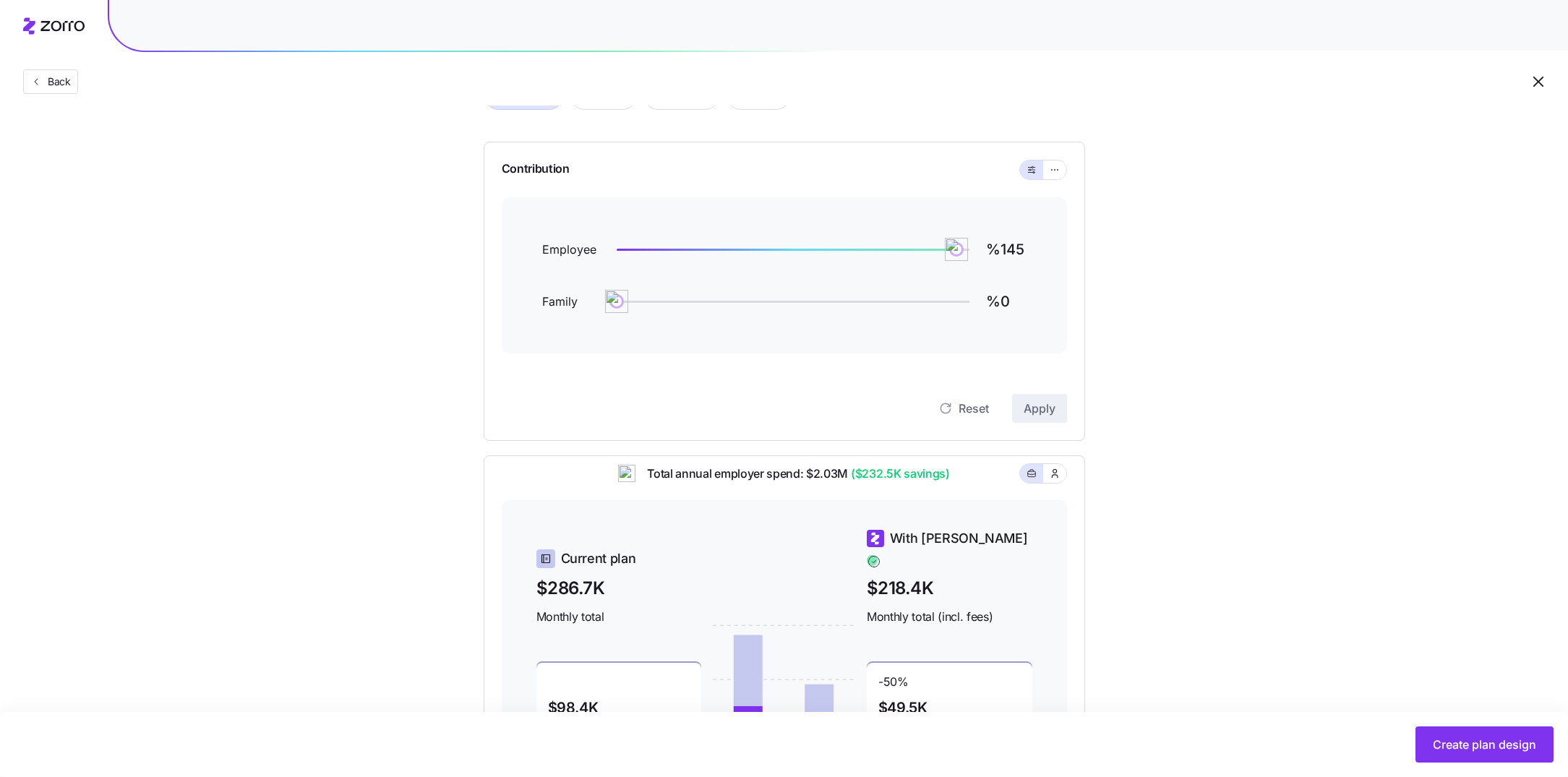
scroll to position [78, 0]
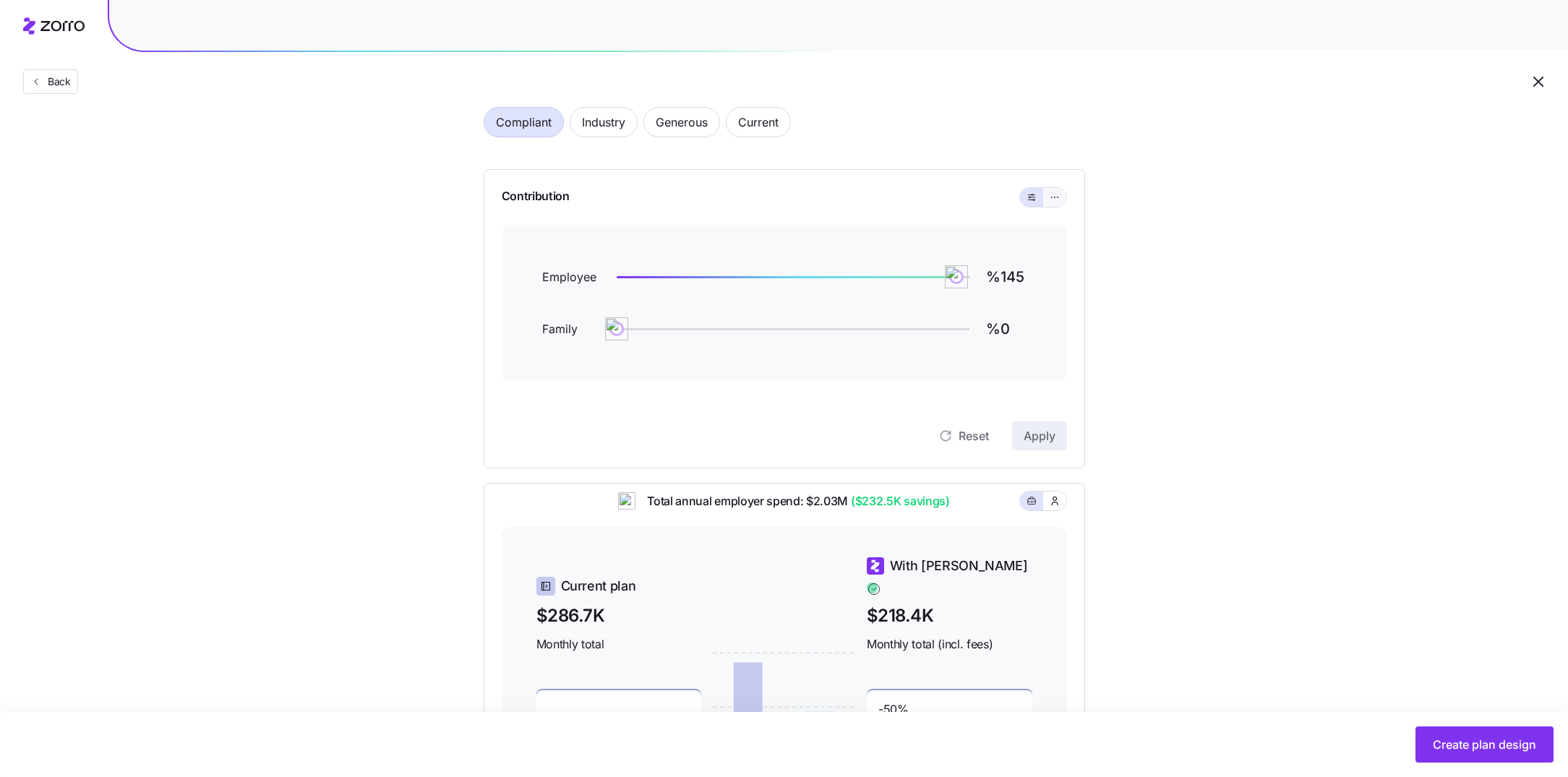
click at [1058, 203] on button "button" at bounding box center [1054, 197] width 23 height 19
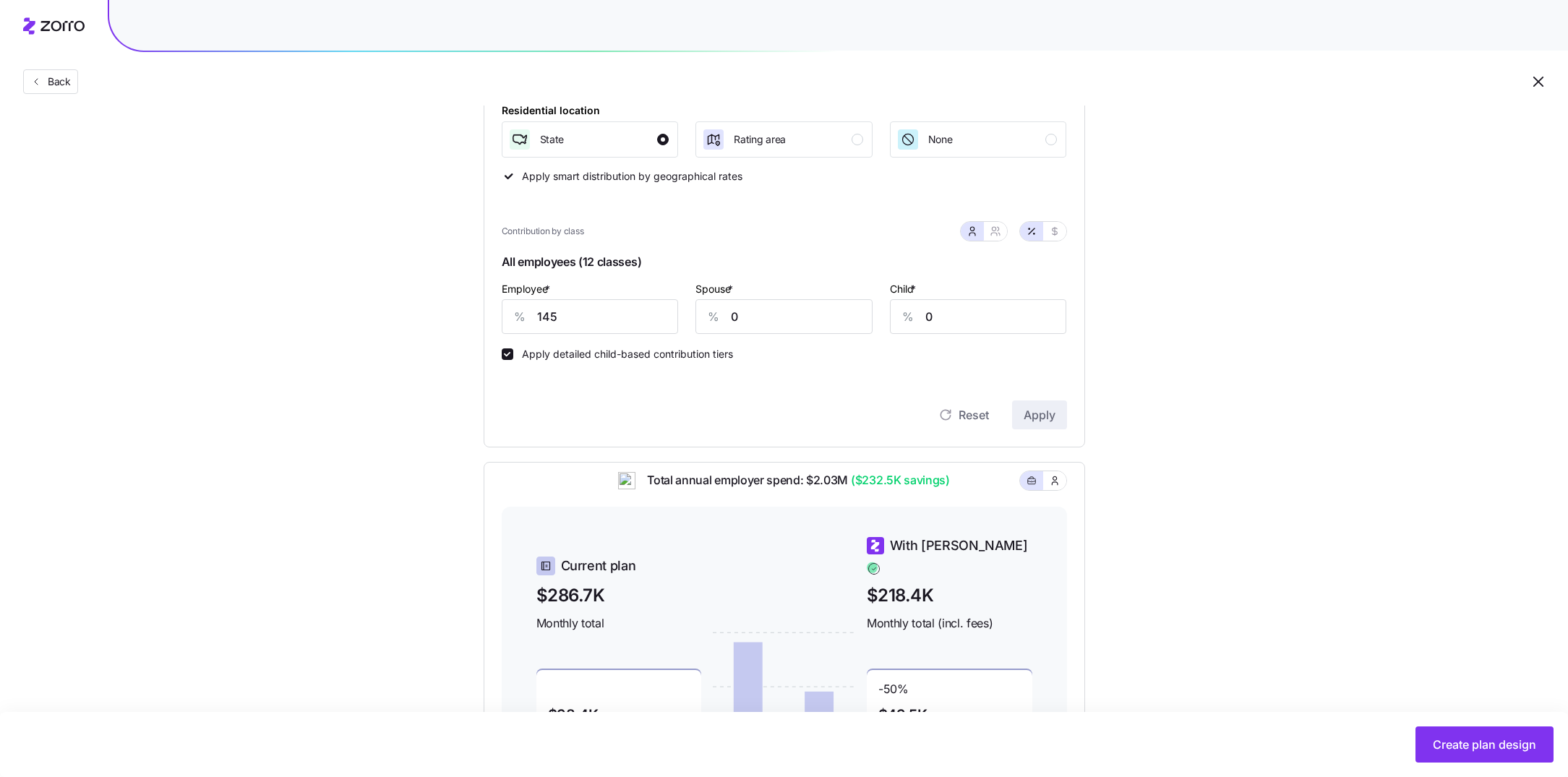
scroll to position [306, 0]
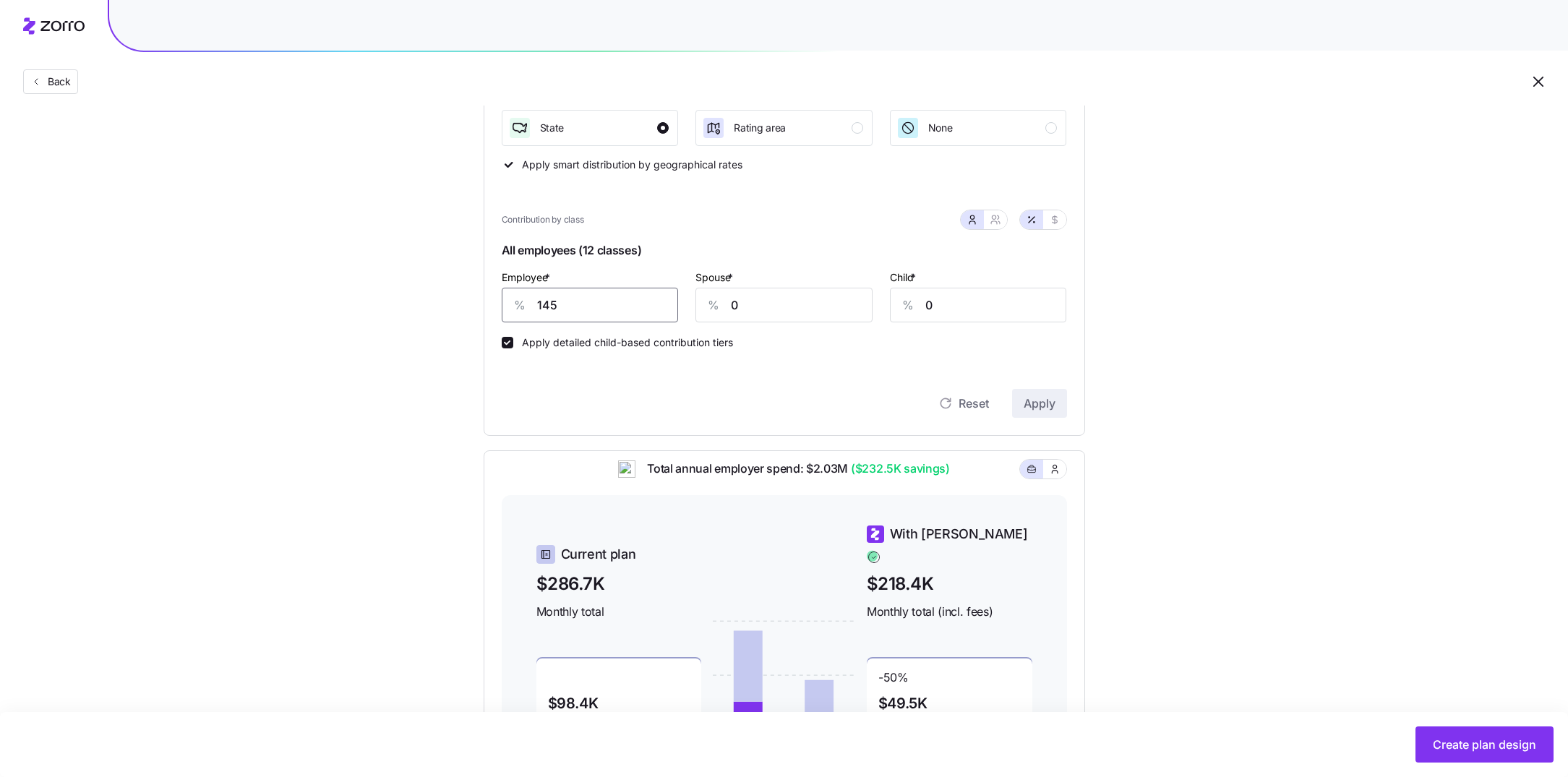
click at [587, 304] on input "145" at bounding box center [590, 305] width 177 height 35
type input "85"
click at [790, 306] on input "0" at bounding box center [784, 305] width 177 height 35
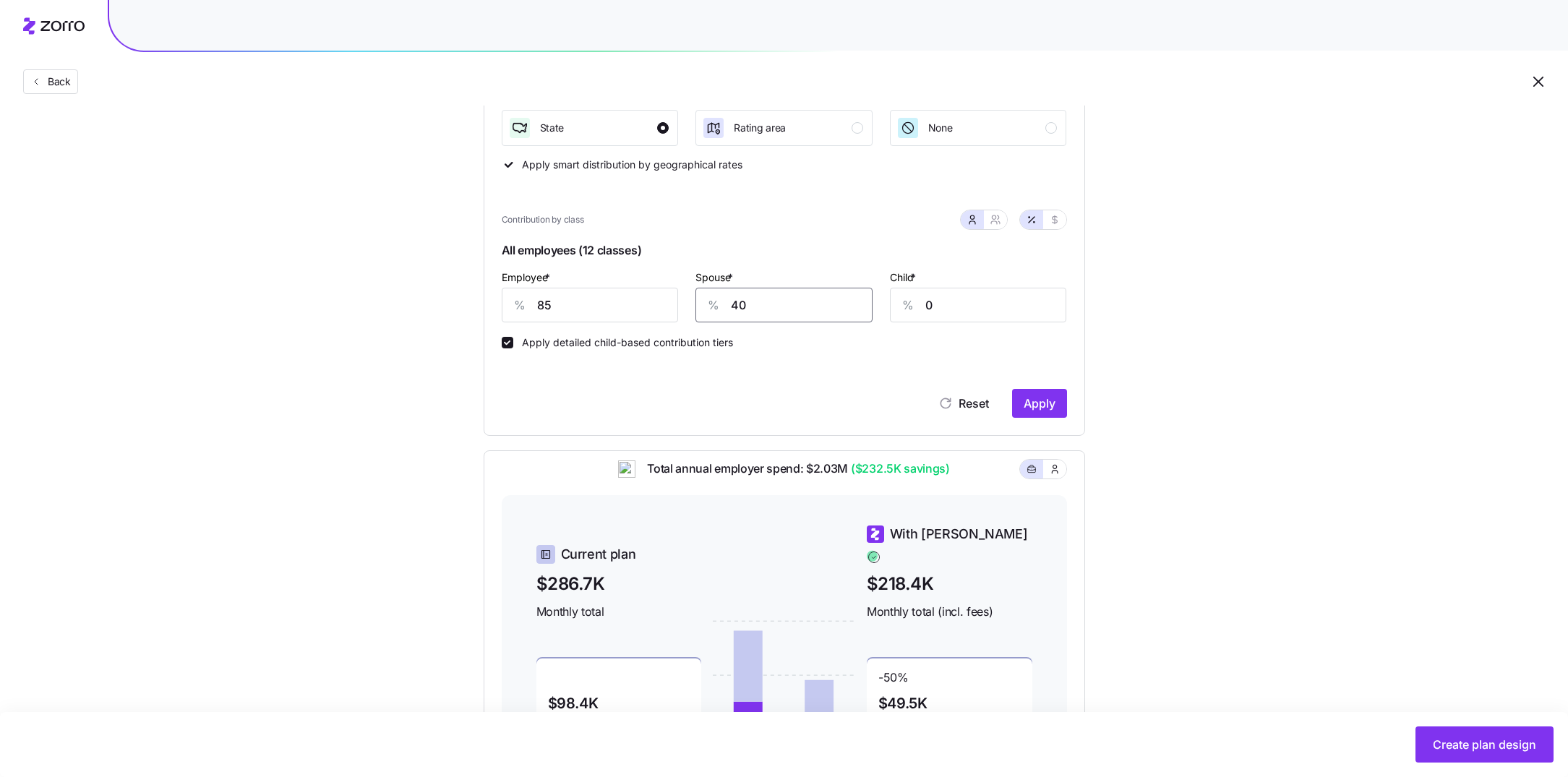
type input "40"
type input "20"
click at [1035, 407] on span "Apply" at bounding box center [1039, 403] width 32 height 18
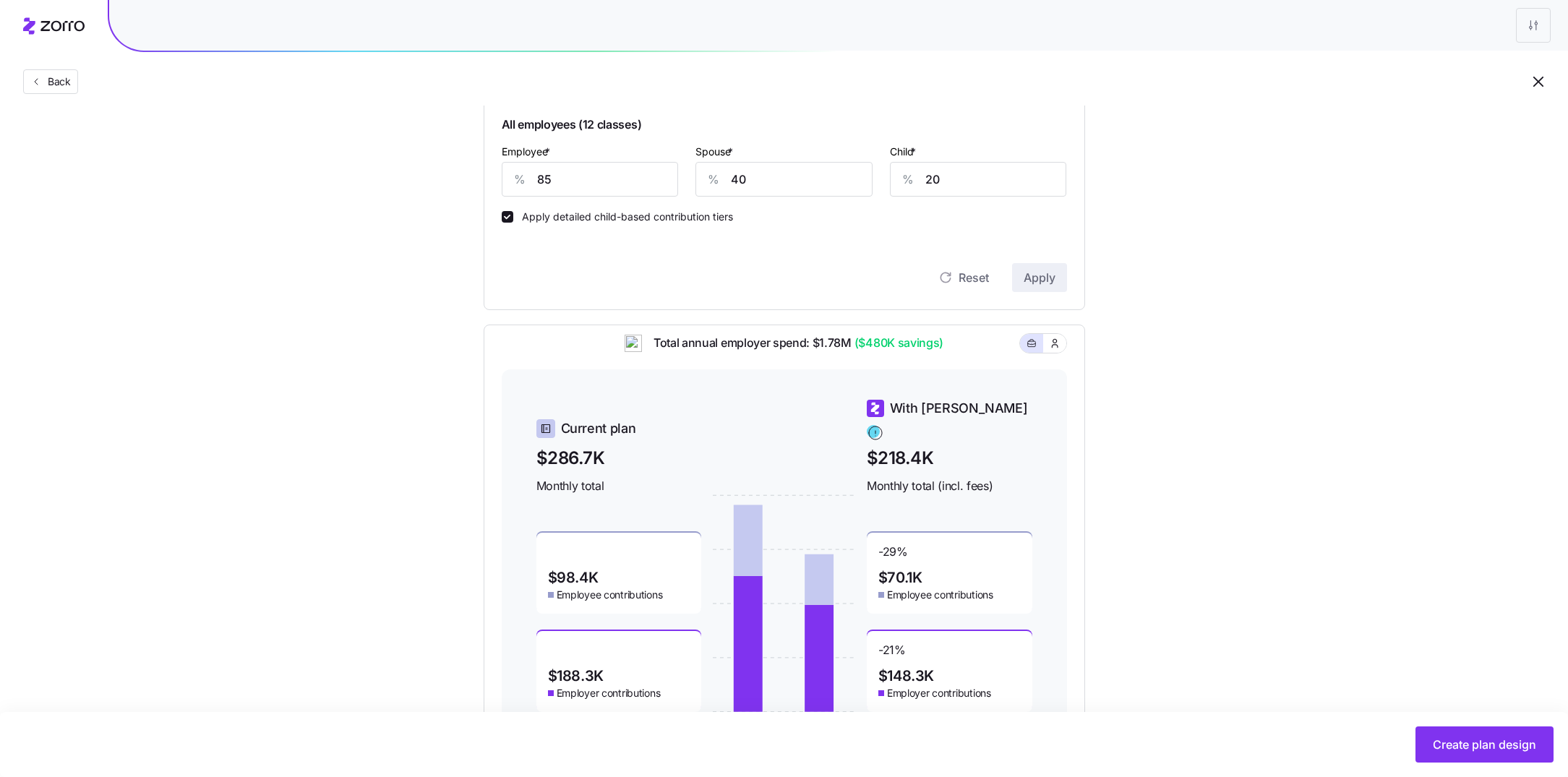
scroll to position [498, 0]
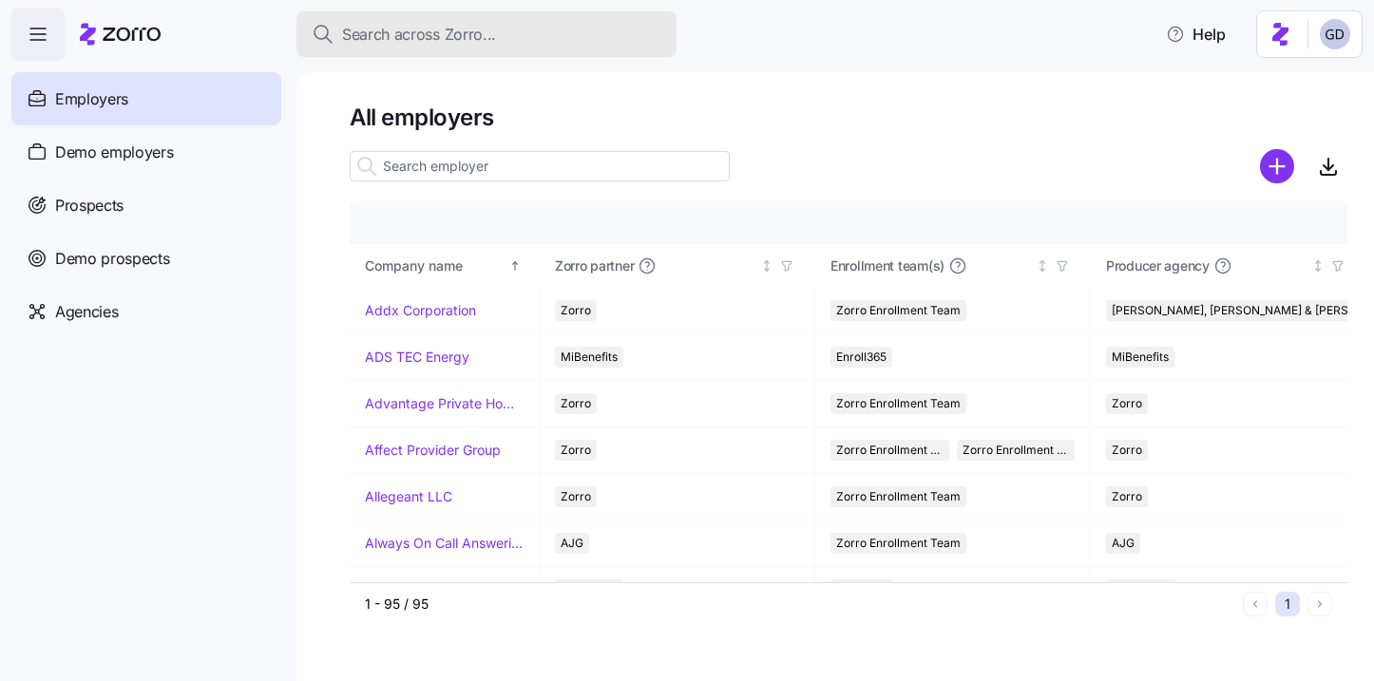
click at [441, 41] on span "Search across Zorro..." at bounding box center [419, 35] width 154 height 24
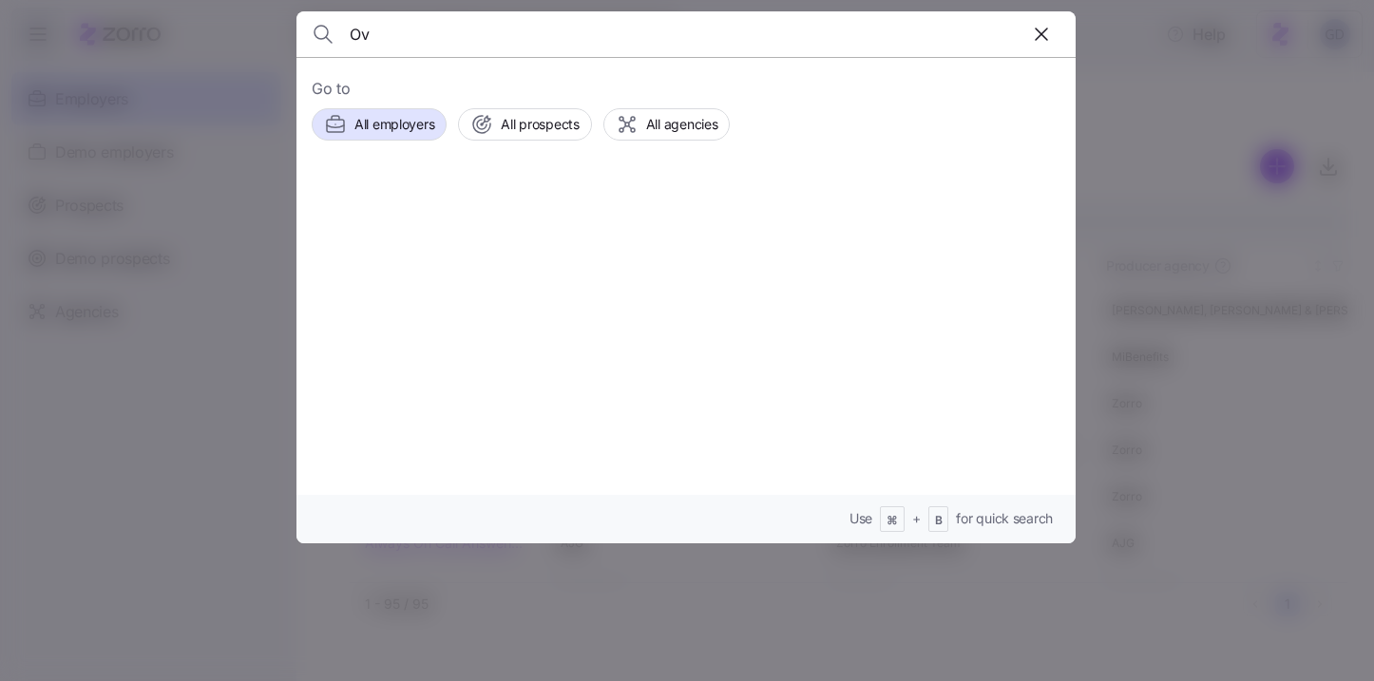
type input "O"
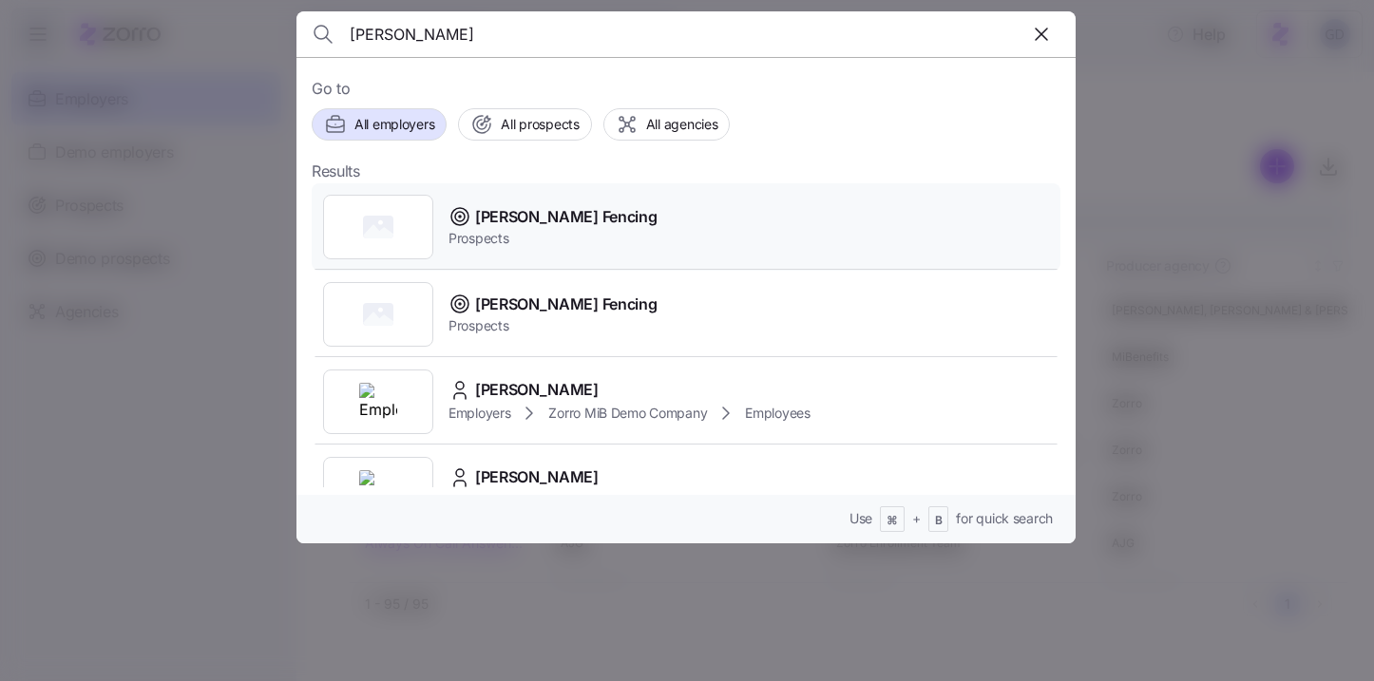
type input "[PERSON_NAME]"
click at [536, 230] on span "Prospects" at bounding box center [552, 238] width 208 height 19
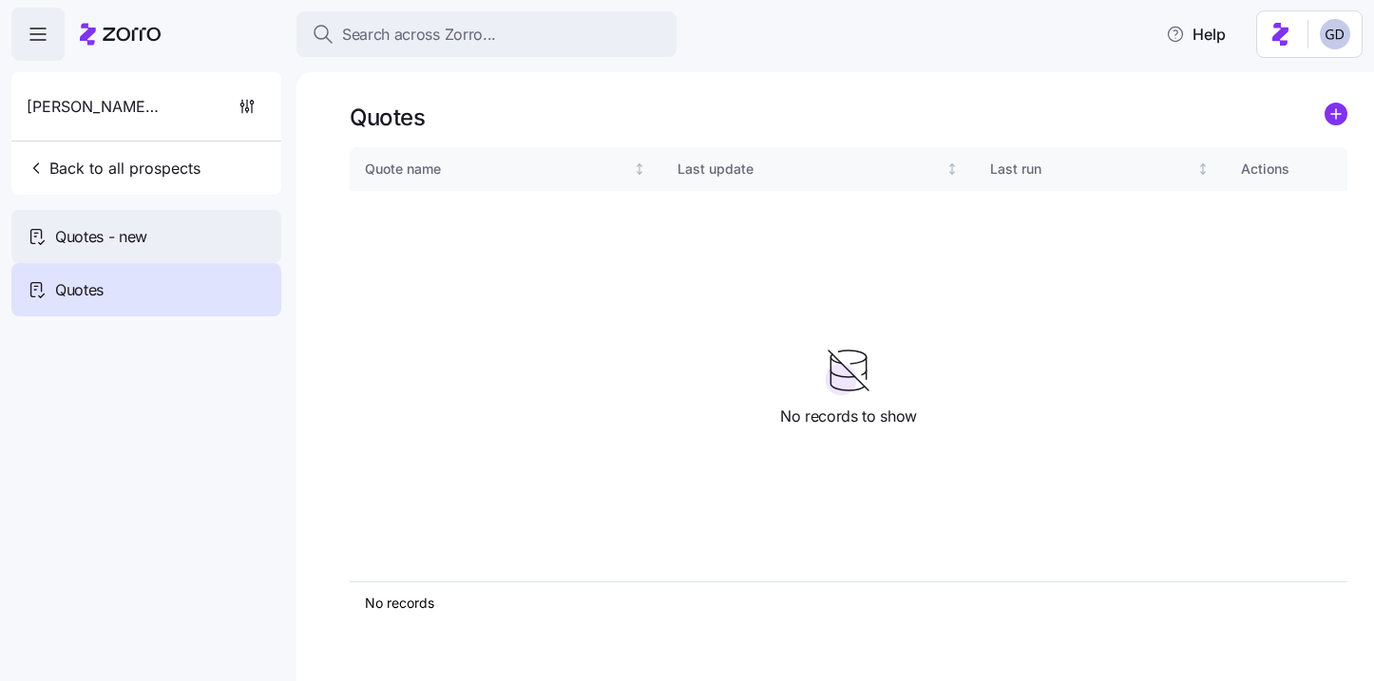
click at [121, 238] on span "Quotes - new" at bounding box center [101, 237] width 92 height 24
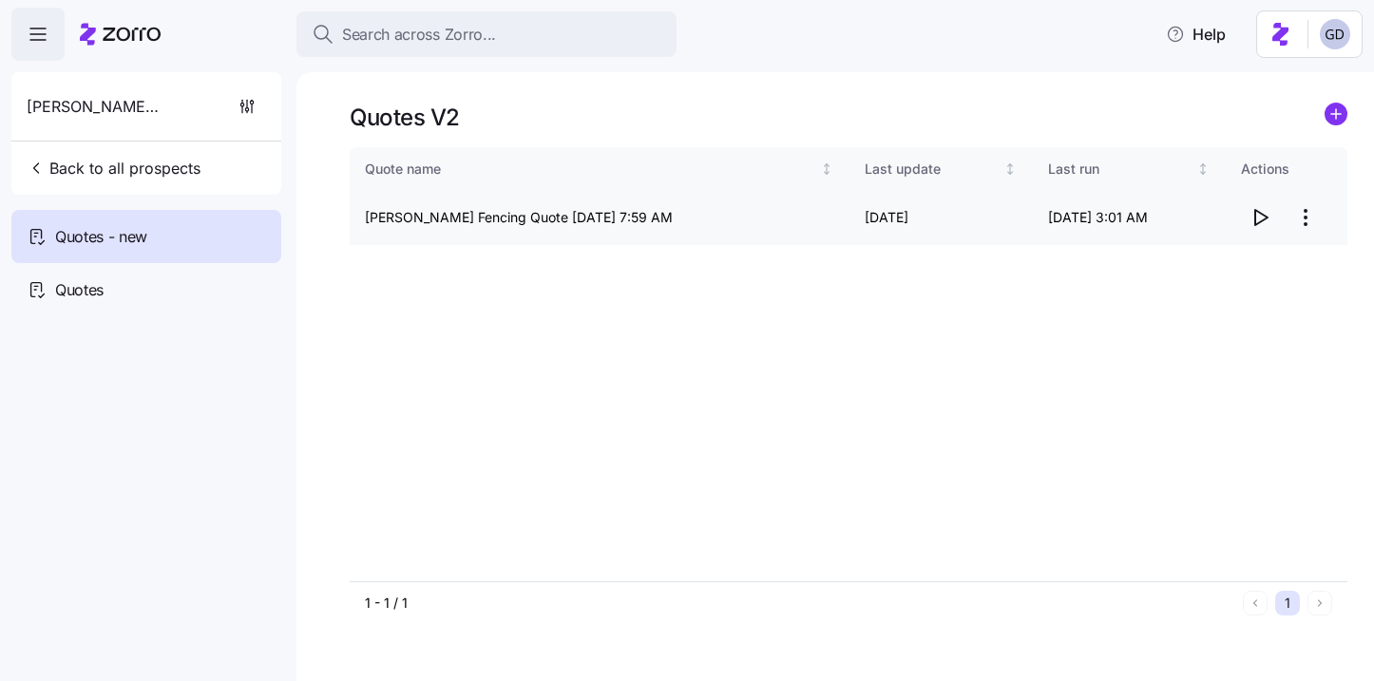
click at [1304, 219] on html "Search across Zorro... Help [PERSON_NAME] Fencing Back to all prospects Quotes …" at bounding box center [687, 335] width 1374 height 670
click at [1213, 253] on div "Edit quote" at bounding box center [1229, 264] width 175 height 30
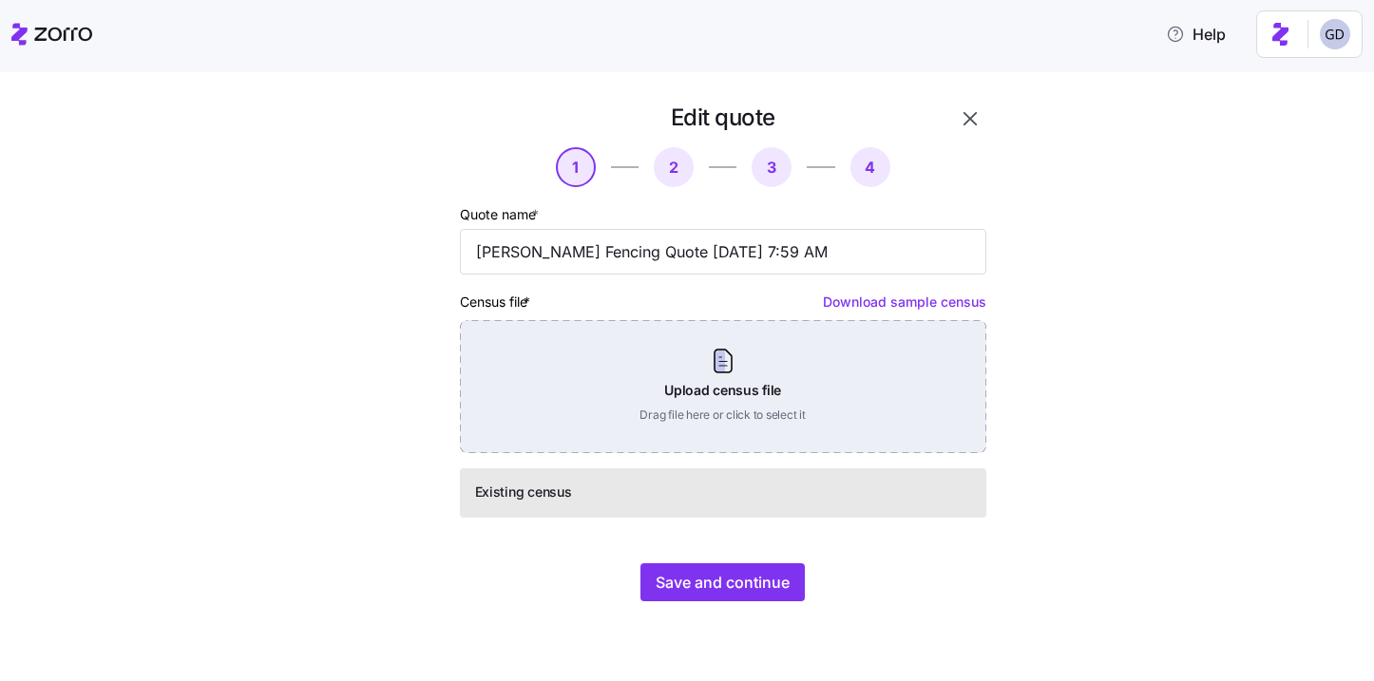
click at [651, 394] on div "Upload census file Drag file here or click to select it" at bounding box center [723, 386] width 526 height 133
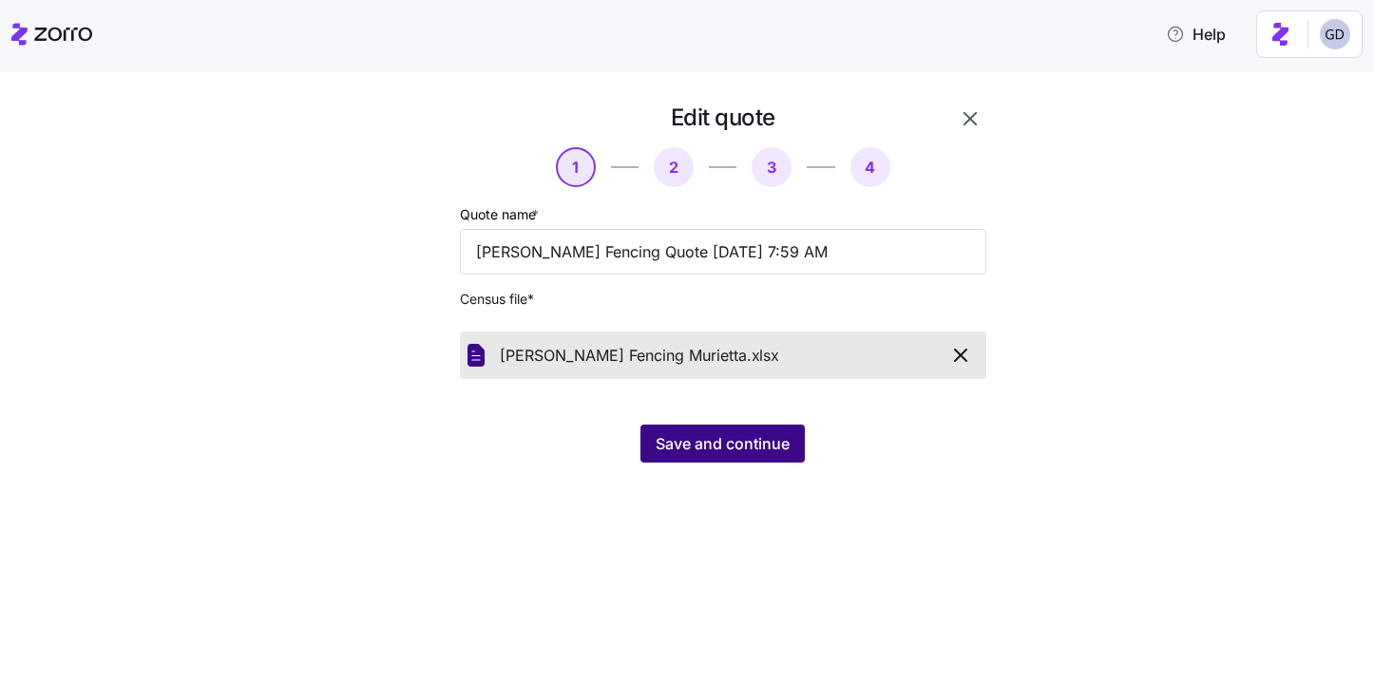
click at [720, 459] on button "Save and continue" at bounding box center [722, 444] width 164 height 38
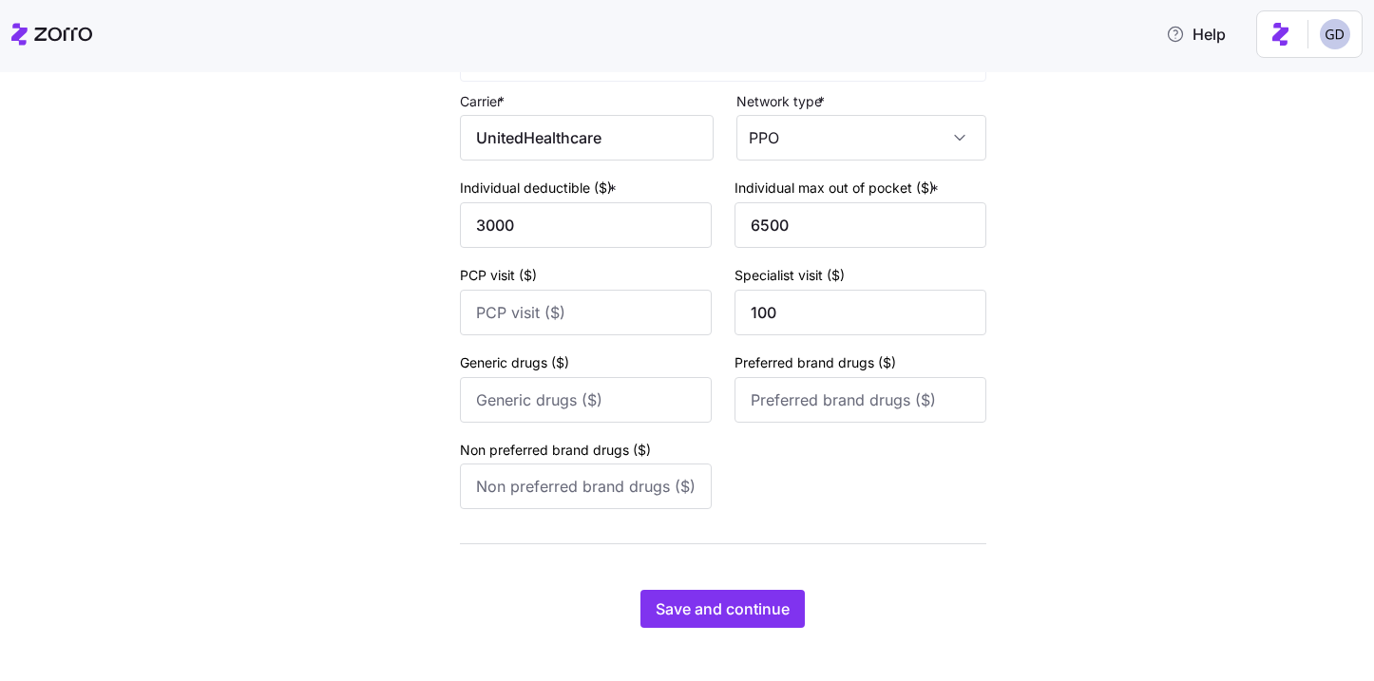
scroll to position [803, 0]
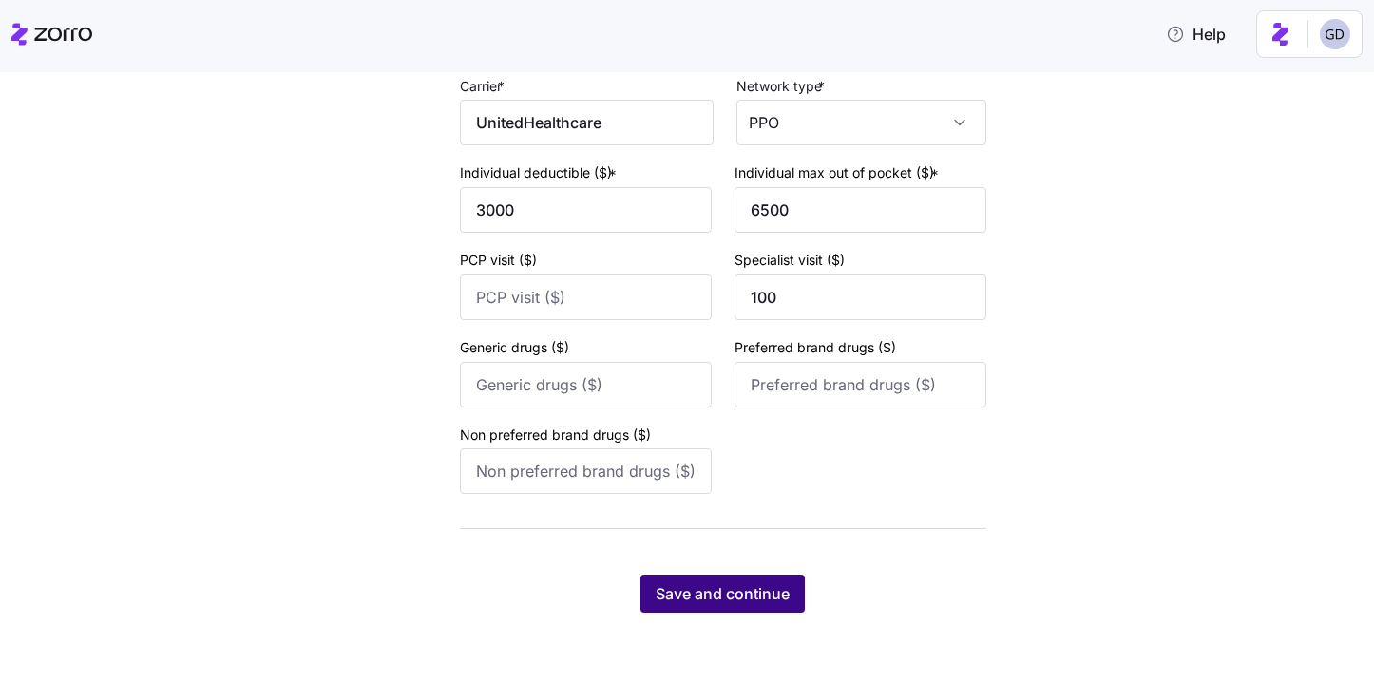
click at [733, 598] on span "Save and continue" at bounding box center [723, 593] width 134 height 23
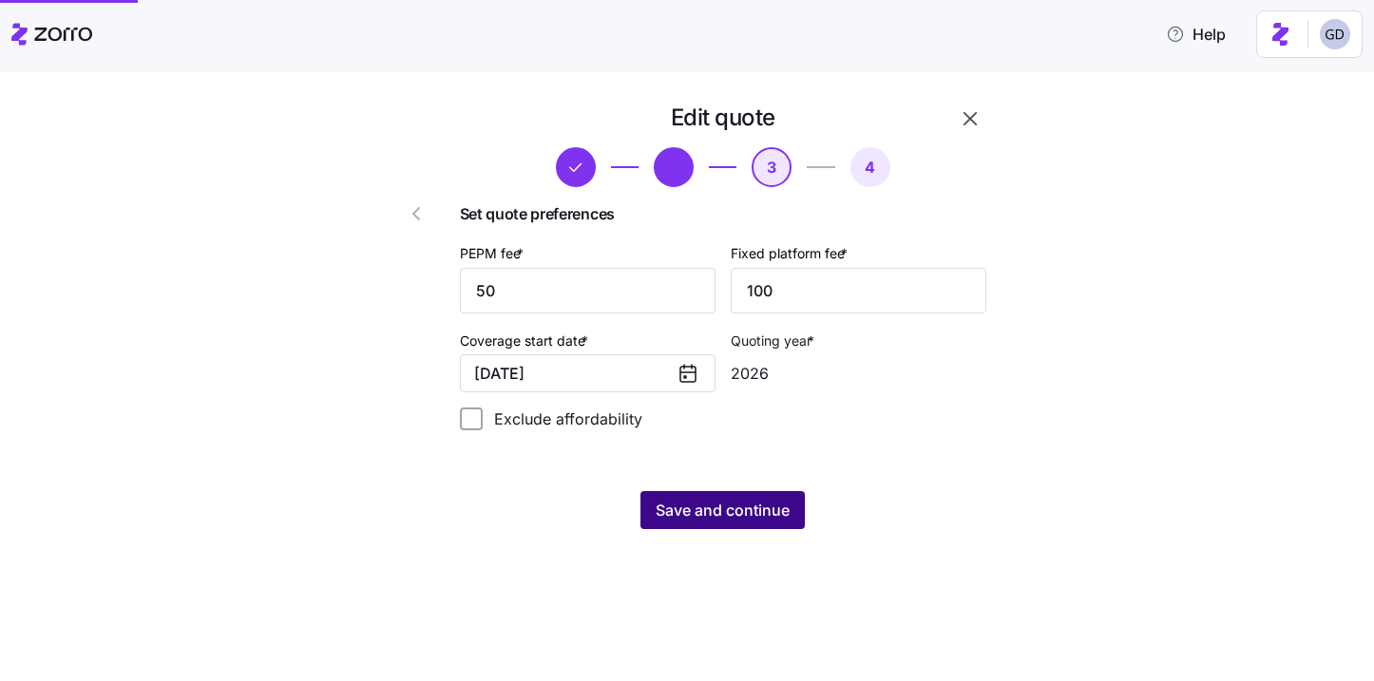
scroll to position [0, 0]
click at [746, 512] on span "Save and continue" at bounding box center [723, 510] width 134 height 23
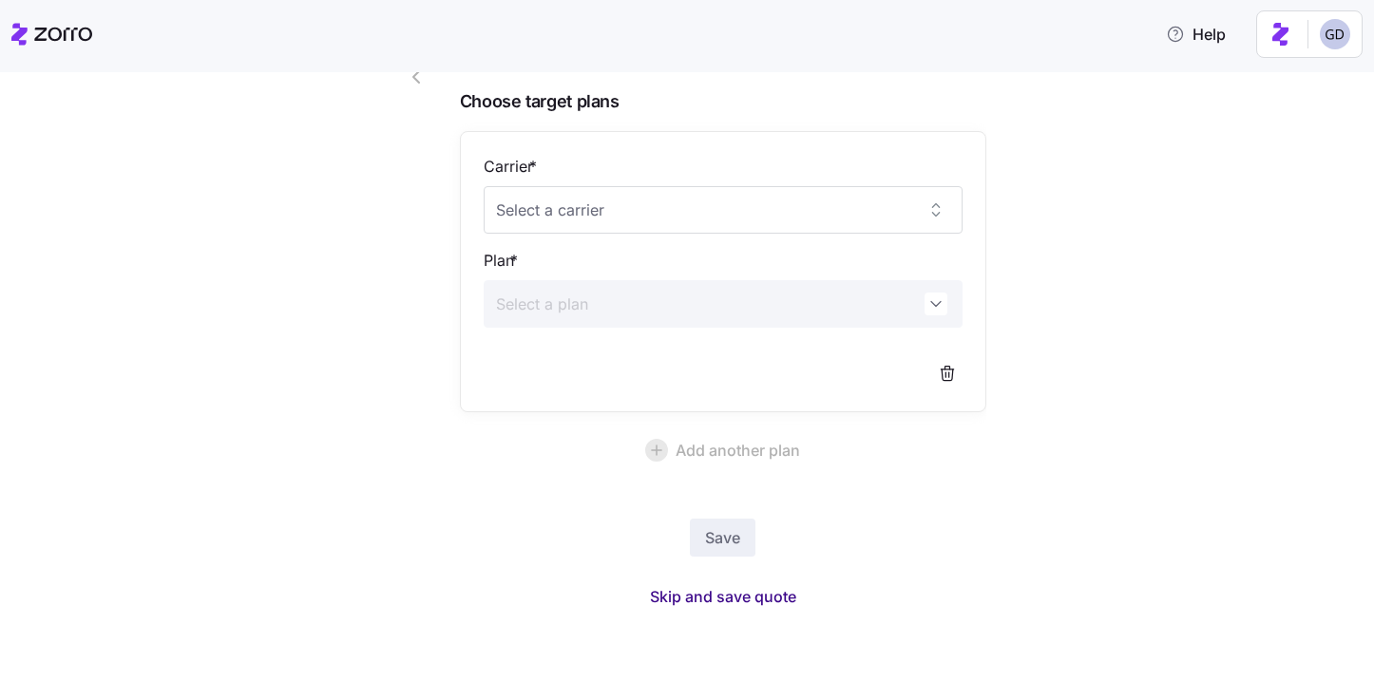
click at [740, 600] on span "Skip and save quote" at bounding box center [723, 596] width 146 height 23
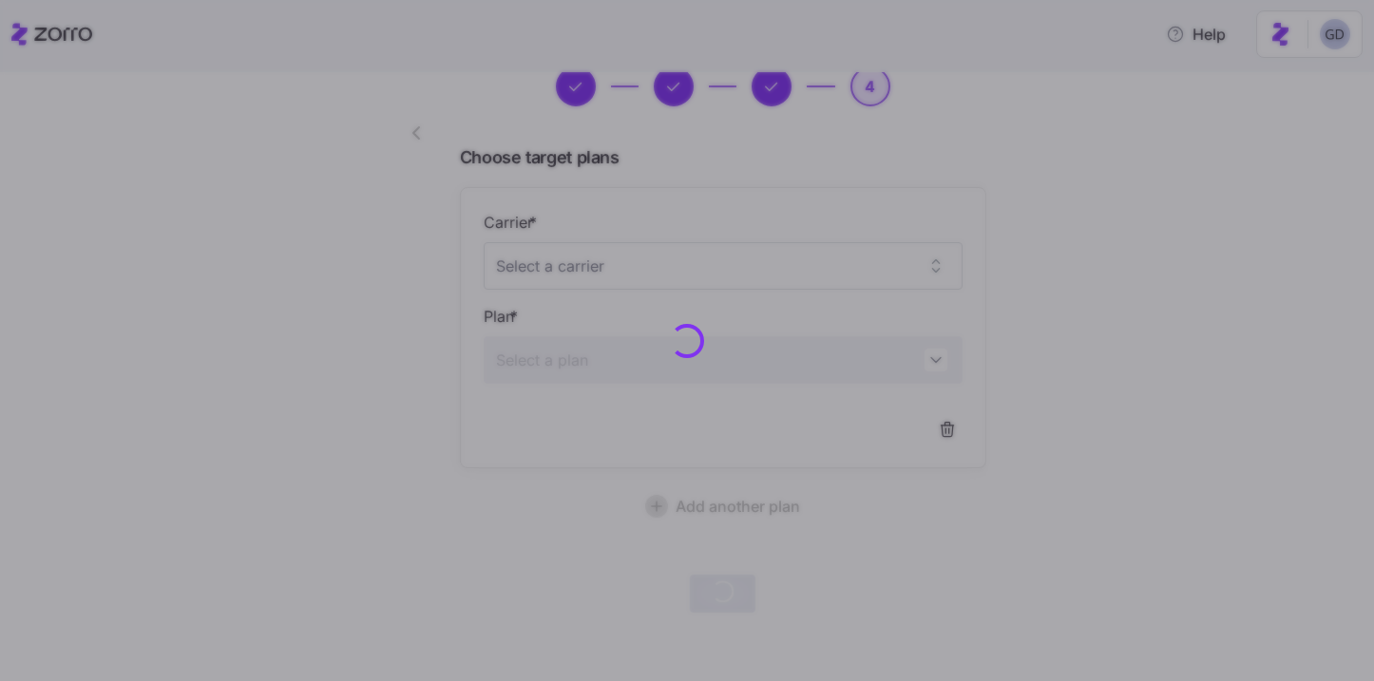
scroll to position [80, 0]
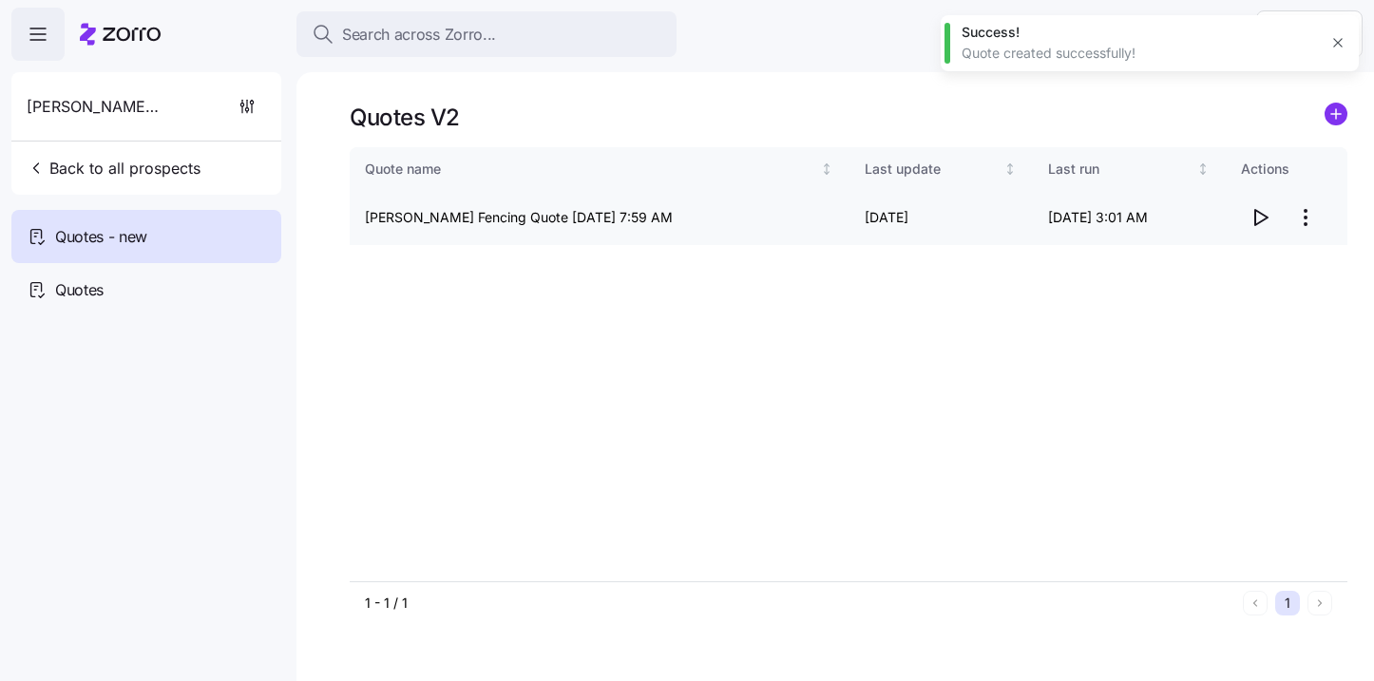
click at [1258, 223] on icon "button" at bounding box center [1261, 217] width 12 height 15
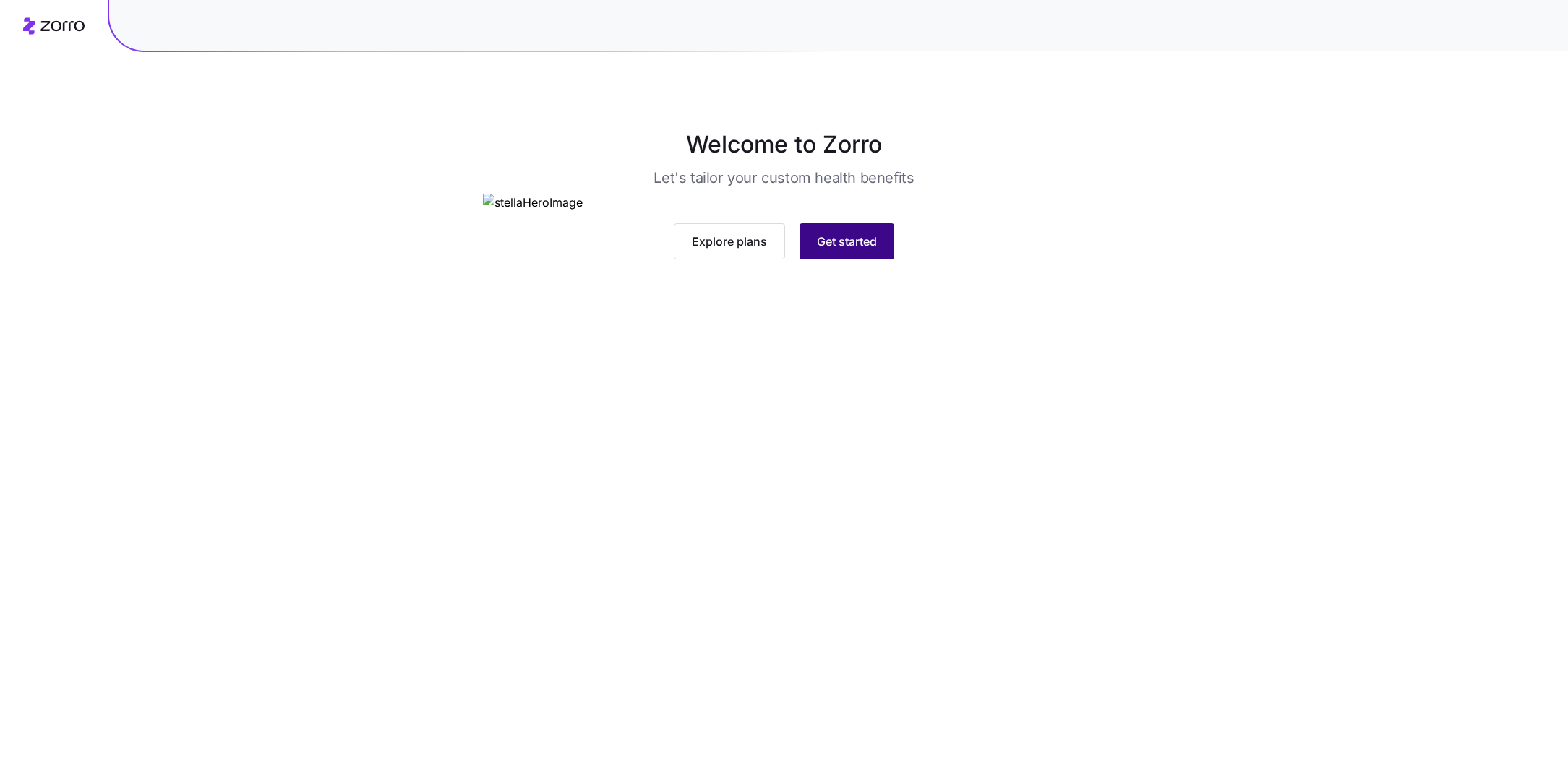
click at [838, 250] on span "Get started" at bounding box center [847, 241] width 60 height 18
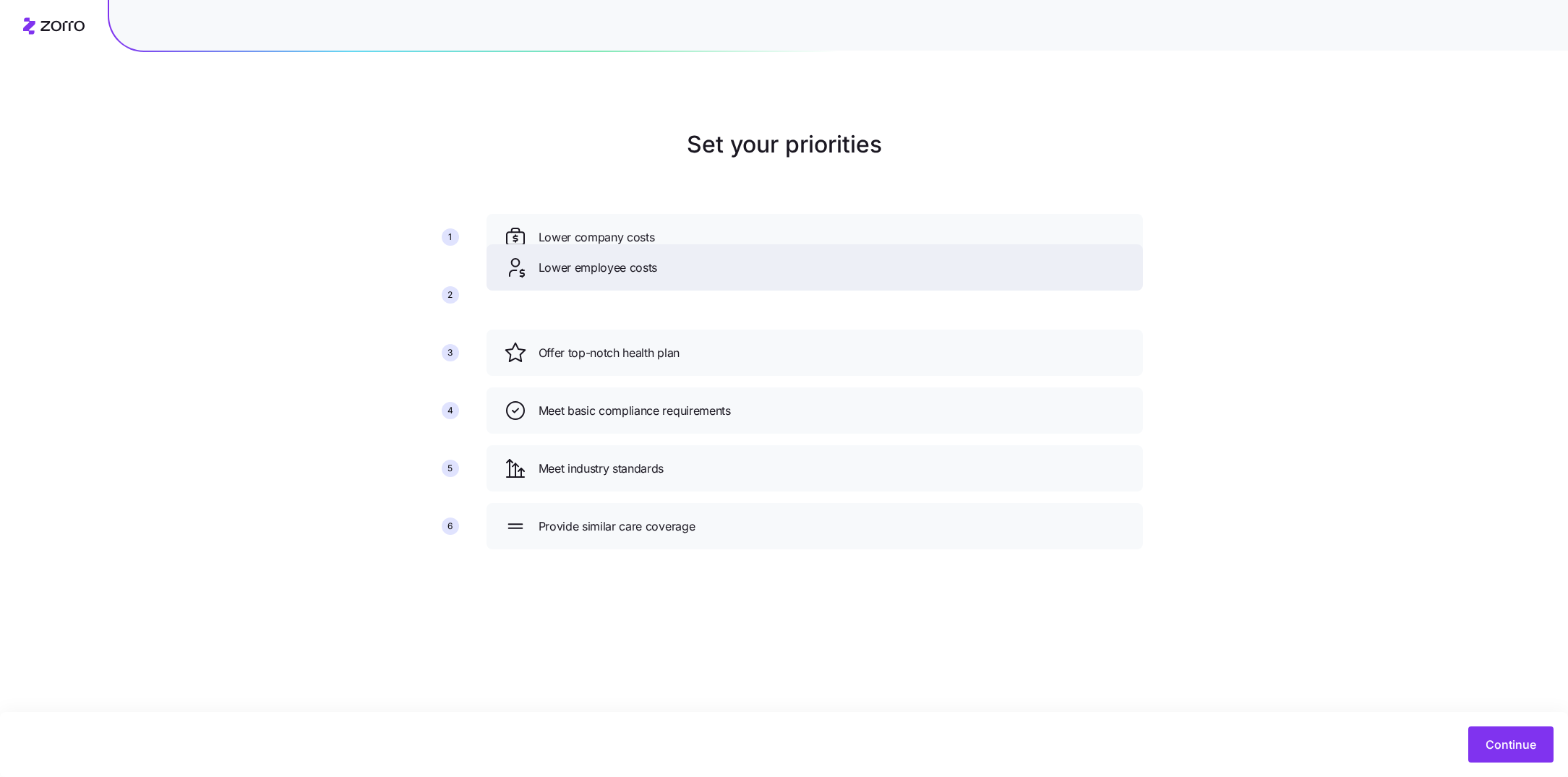
drag, startPoint x: 720, startPoint y: 345, endPoint x: 720, endPoint y: 260, distance: 85.0
click at [720, 260] on div "Lower employee costs" at bounding box center [814, 267] width 622 height 23
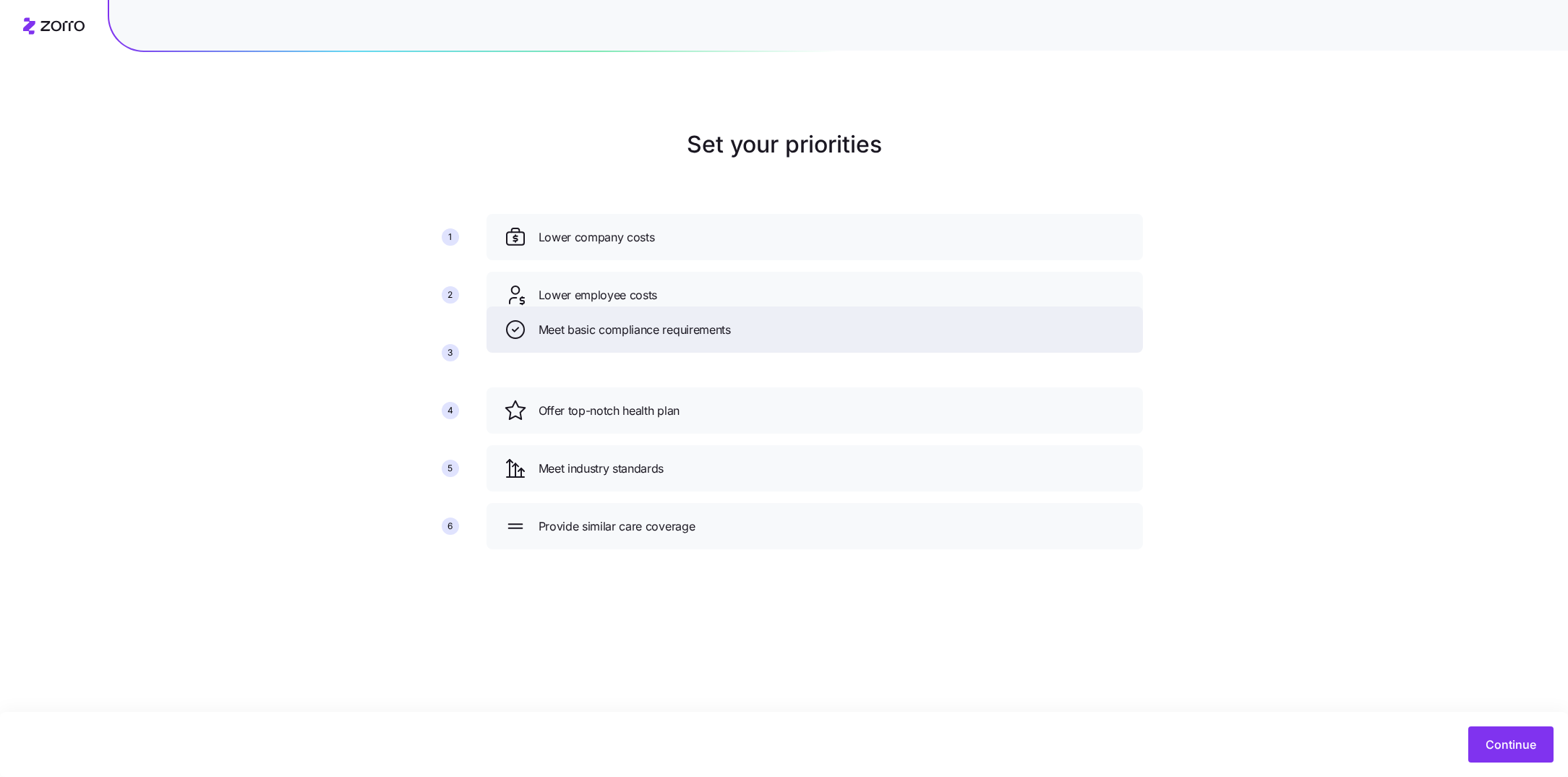
drag, startPoint x: 734, startPoint y: 418, endPoint x: 734, endPoint y: 338, distance: 80.0
click at [734, 338] on div "Meet basic compliance requirements" at bounding box center [814, 330] width 622 height 23
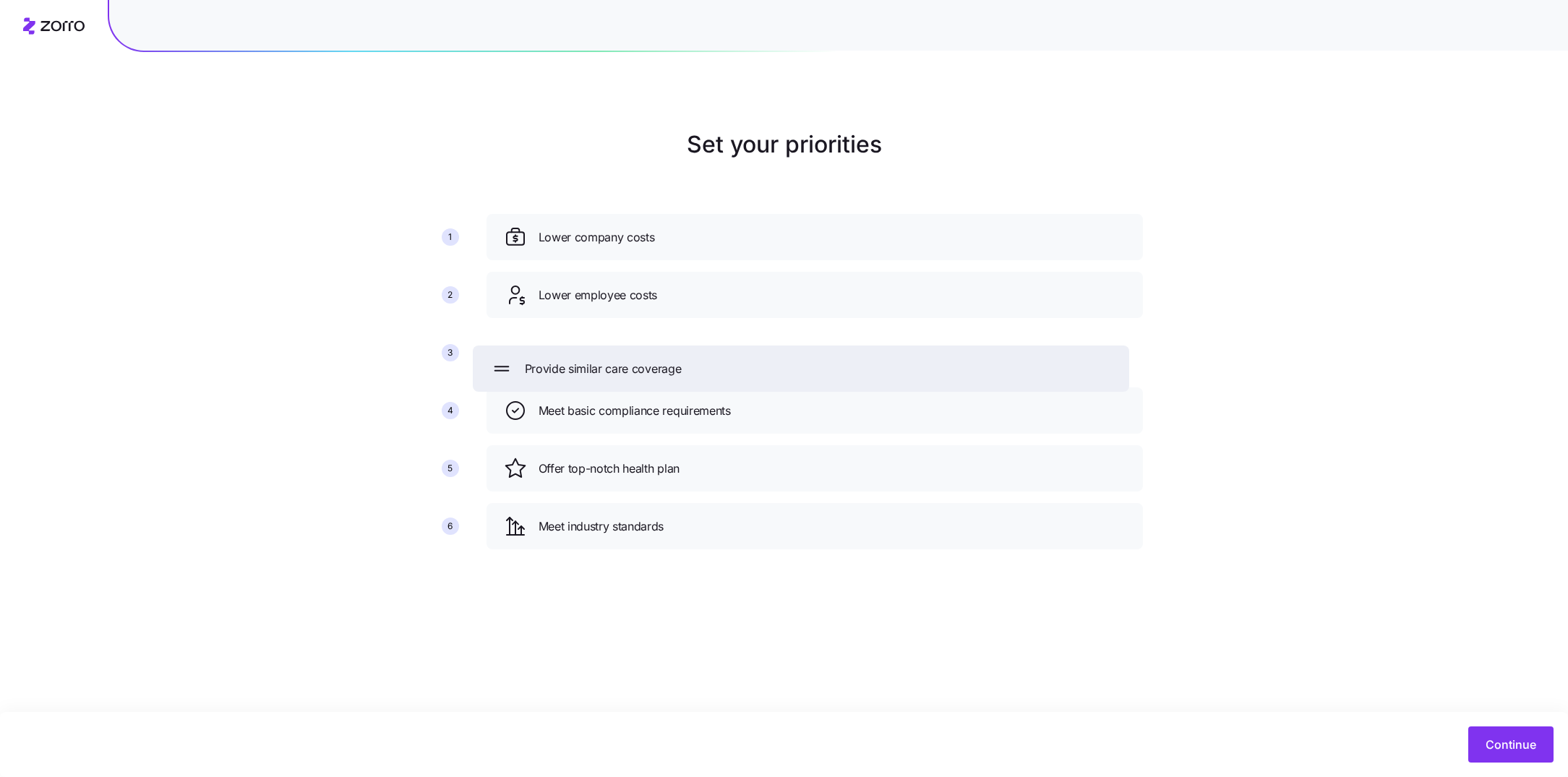
drag, startPoint x: 825, startPoint y: 523, endPoint x: 816, endPoint y: 345, distance: 178.2
click at [816, 357] on div "Provide similar care coverage" at bounding box center [800, 368] width 622 height 23
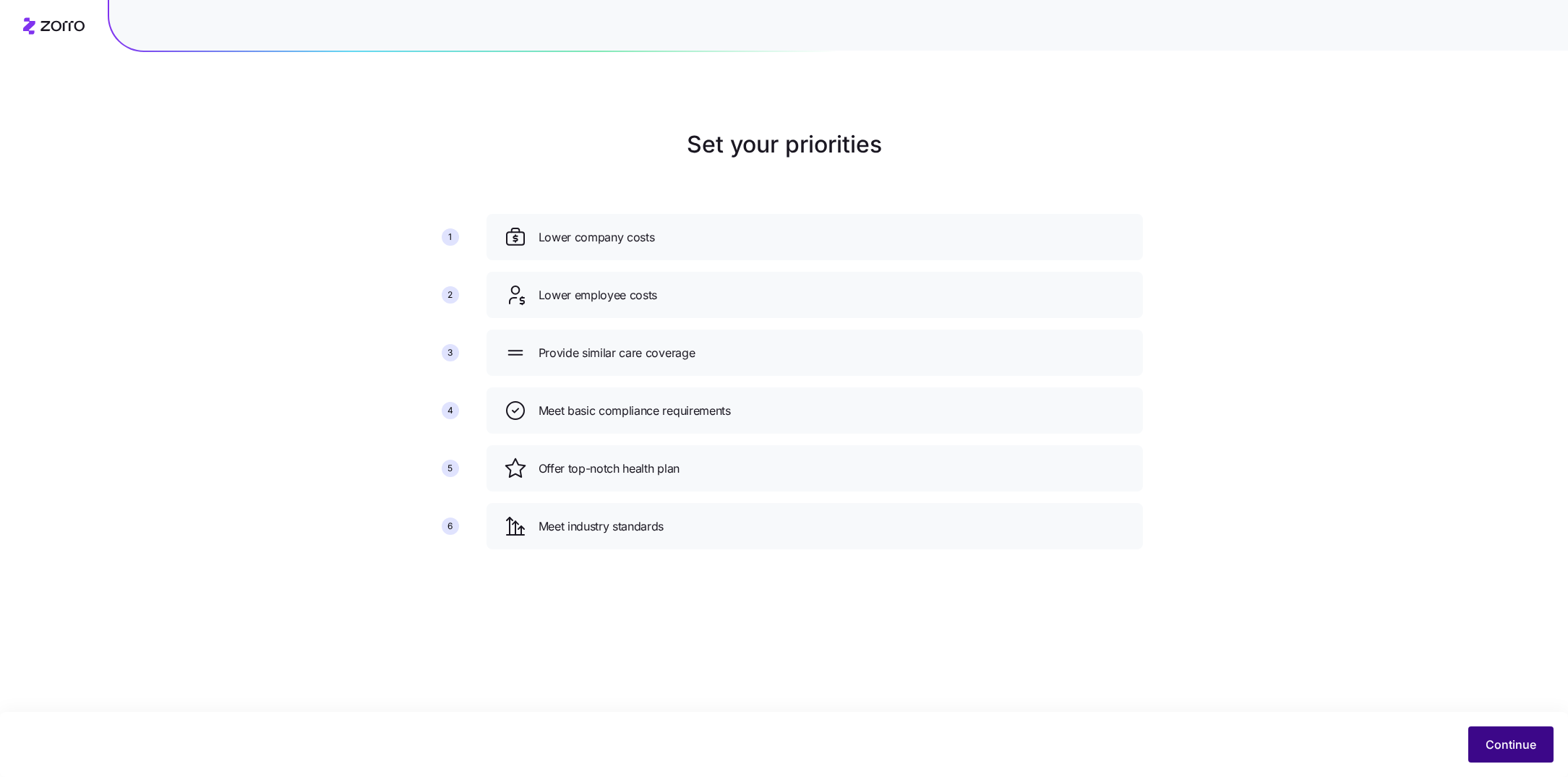
click at [1523, 751] on span "Continue" at bounding box center [1510, 744] width 51 height 18
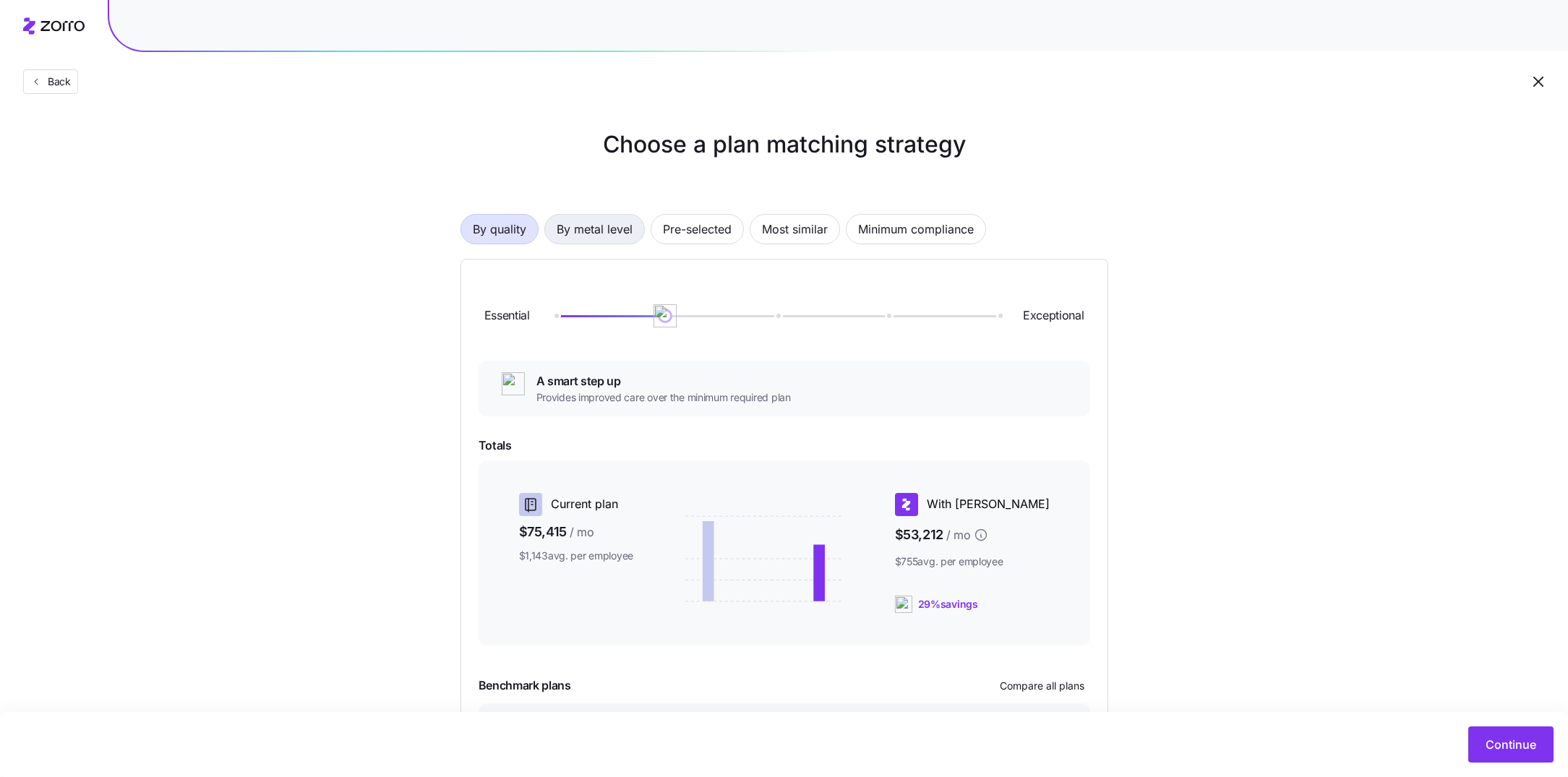
click at [609, 225] on span "By metal level" at bounding box center [595, 229] width 76 height 29
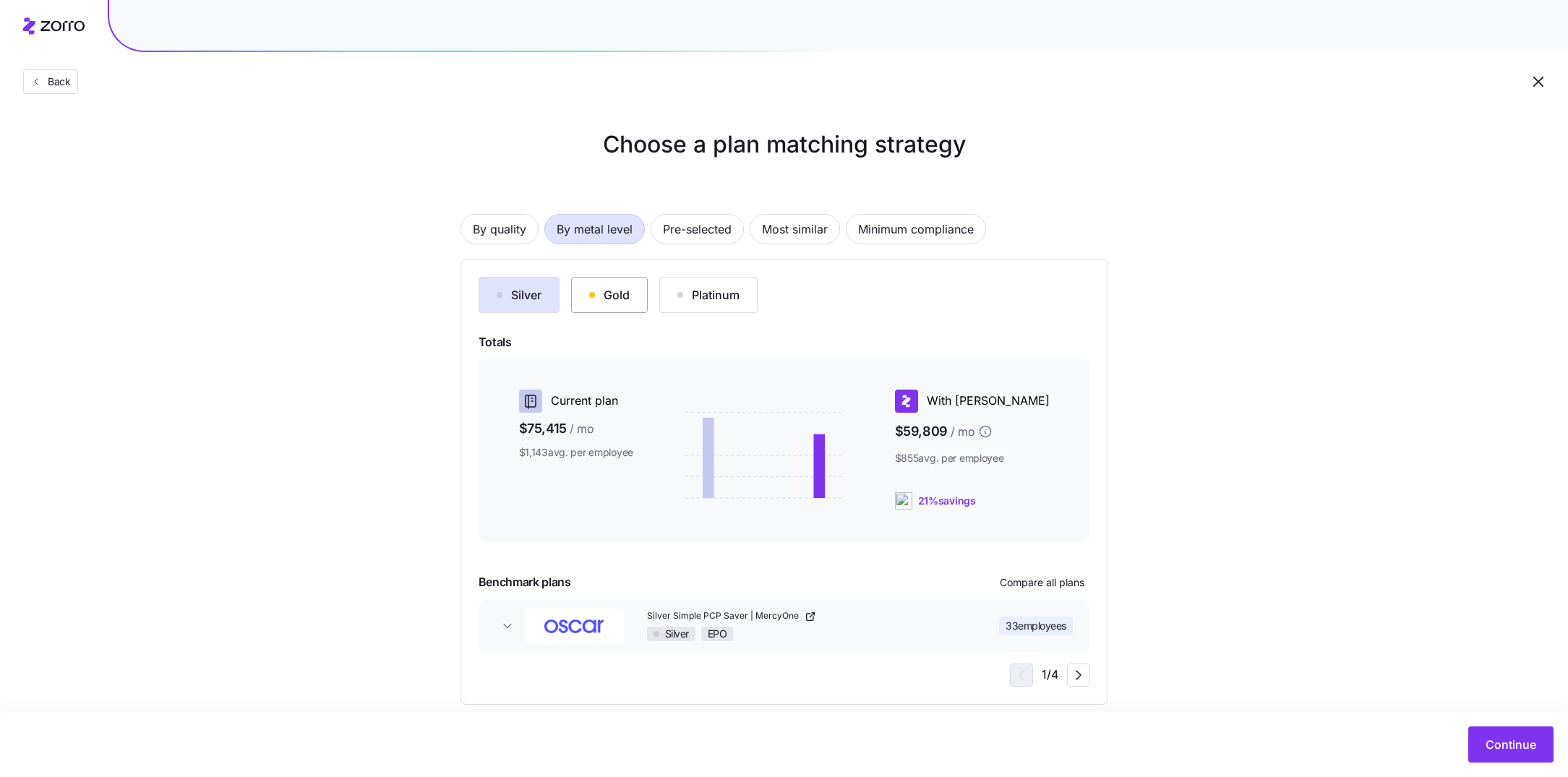
click at [607, 289] on div "Gold" at bounding box center [609, 295] width 40 height 18
click at [974, 646] on button "Wellmark Gold Primary Care l UnityPoint Health Gold HMO 40 employees" at bounding box center [784, 626] width 612 height 52
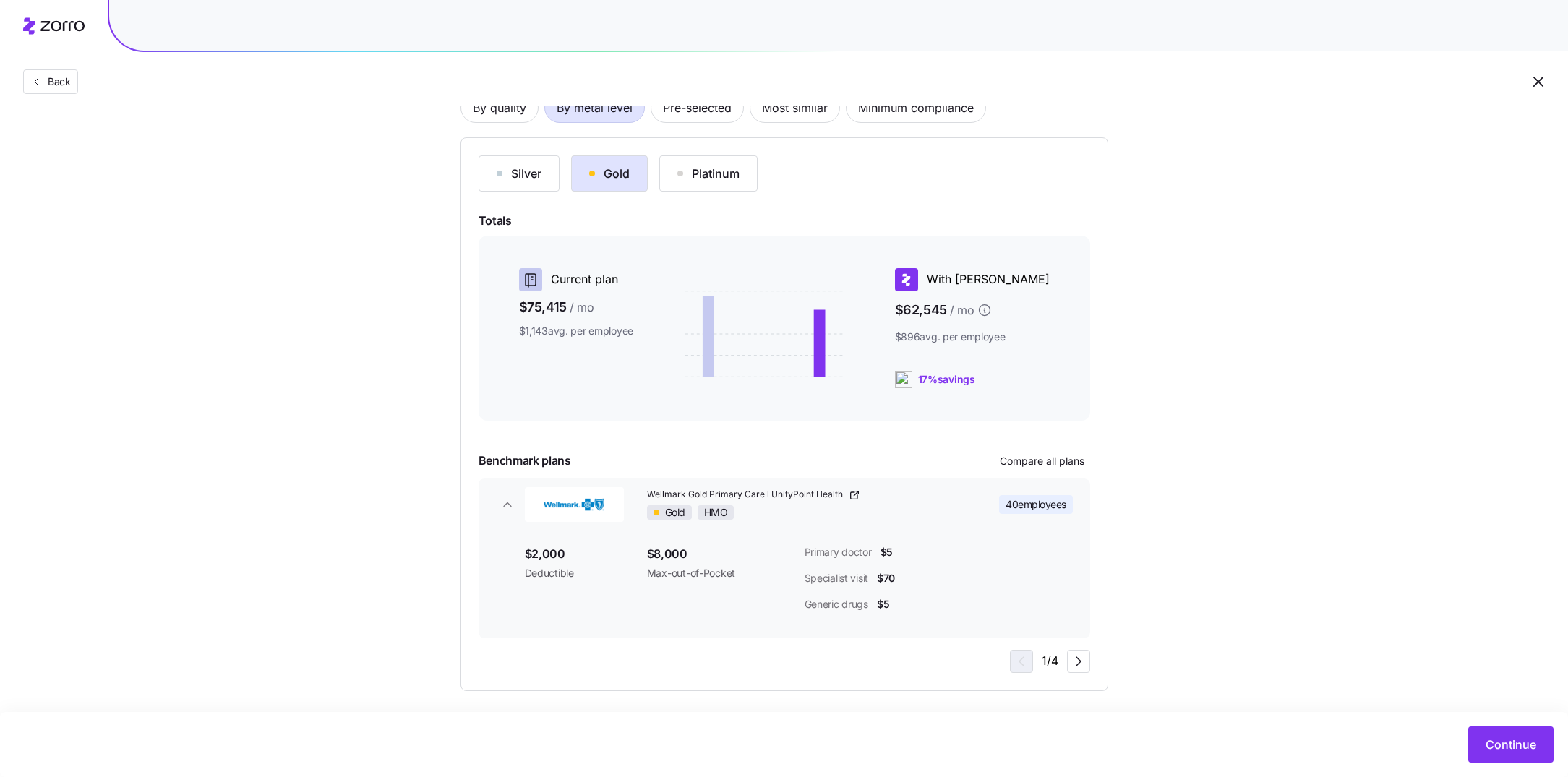
scroll to position [123, 0]
click at [1514, 730] on button "Continue" at bounding box center [1511, 745] width 85 height 37
